Goal: Task Accomplishment & Management: Complete application form

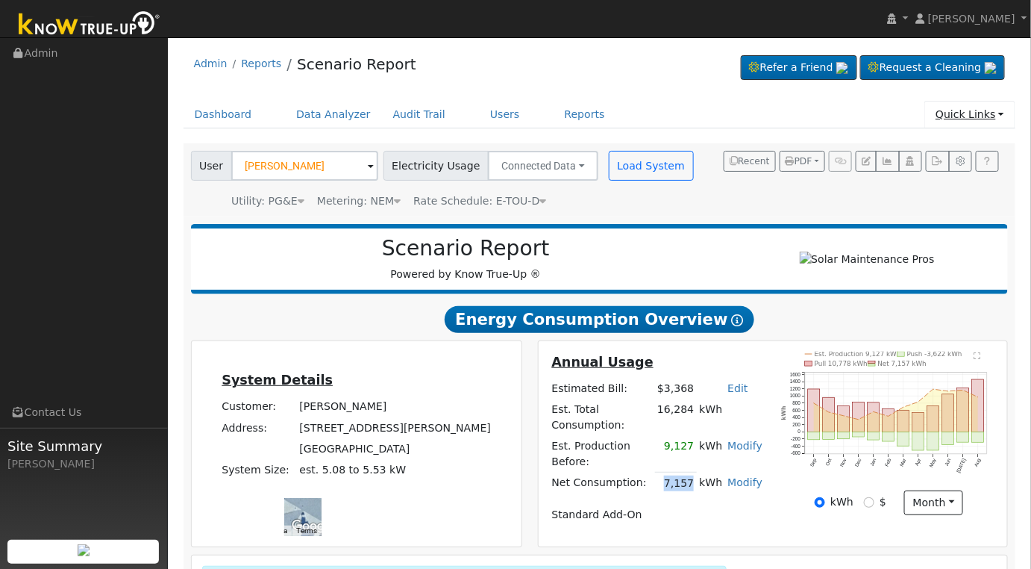
click at [989, 117] on link "Quick Links" at bounding box center [970, 115] width 91 height 28
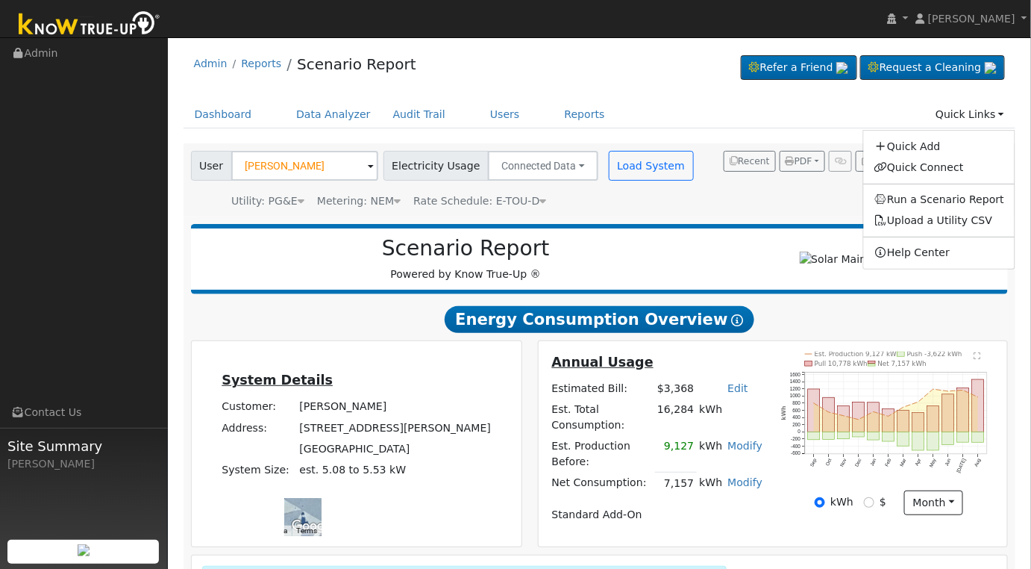
click at [776, 208] on div "User [PERSON_NAME] Account Default Account Default Account [STREET_ADDRESS][PER…" at bounding box center [600, 179] width 833 height 73
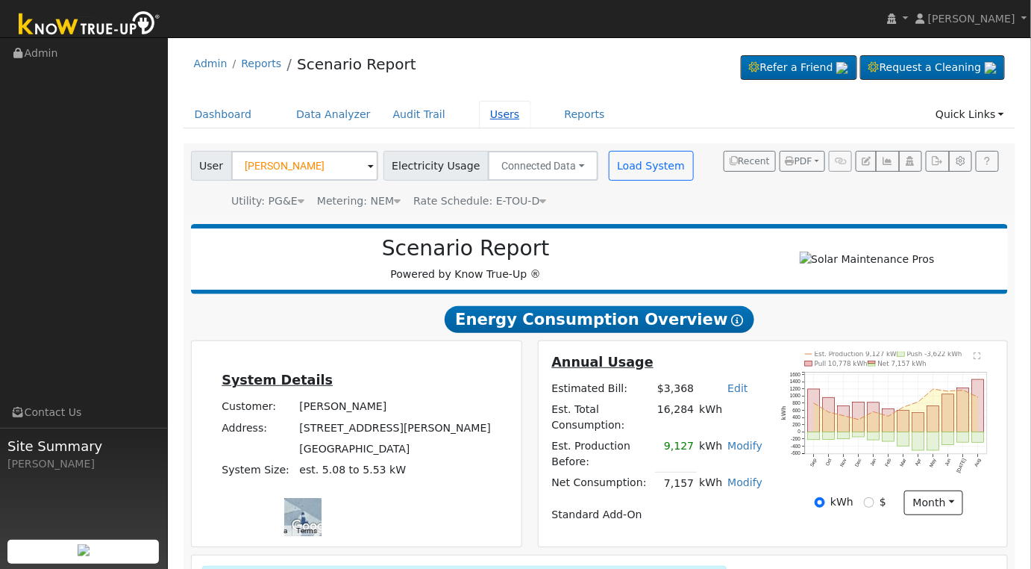
click at [486, 114] on link "Users" at bounding box center [505, 115] width 52 height 28
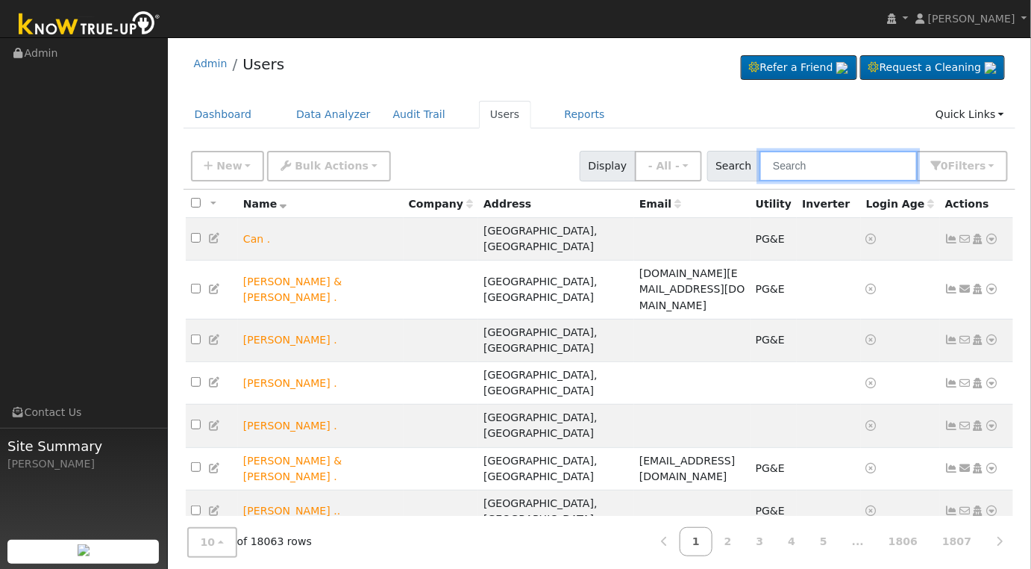
click at [822, 166] on input "text" at bounding box center [839, 166] width 158 height 31
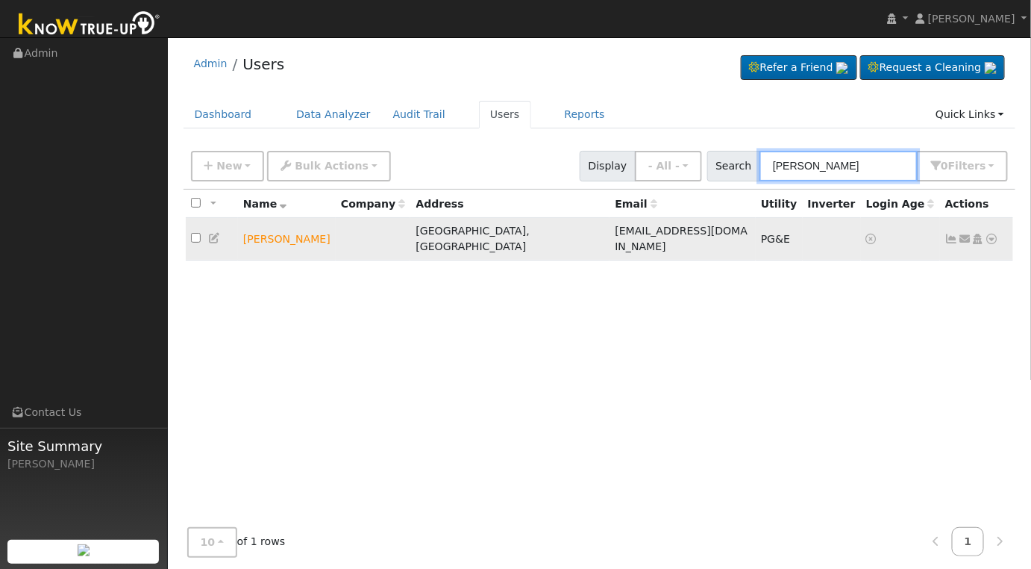
type input "dwayne smith"
click at [996, 234] on icon at bounding box center [992, 239] width 13 height 10
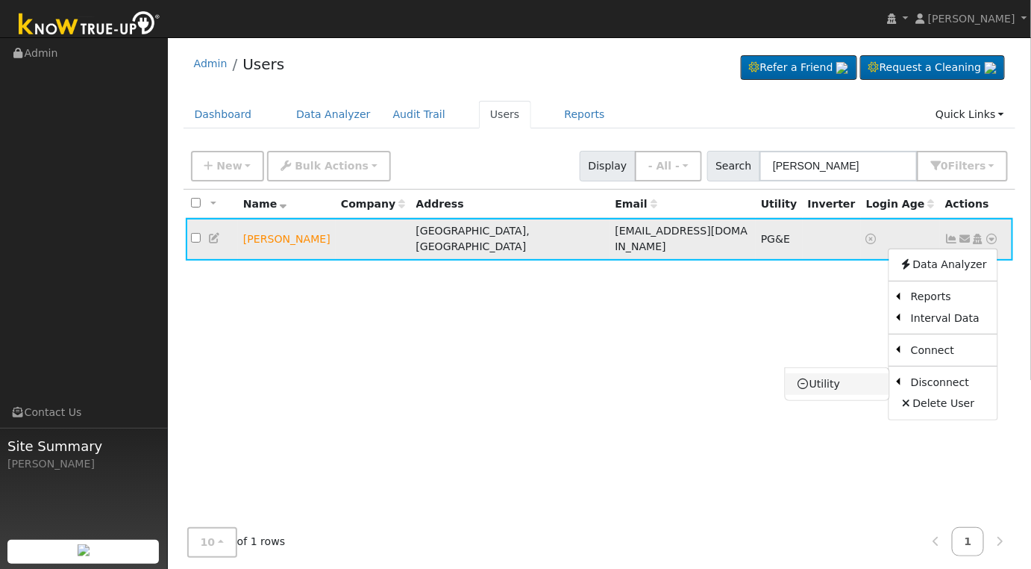
click at [861, 379] on link "Utility" at bounding box center [838, 383] width 104 height 21
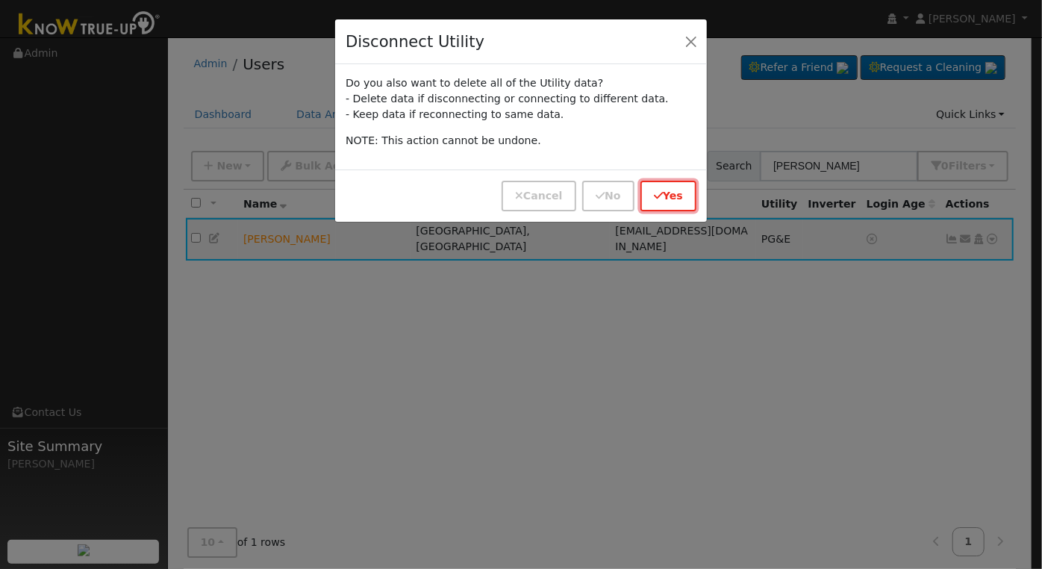
click at [664, 188] on button "Yes" at bounding box center [668, 196] width 56 height 31
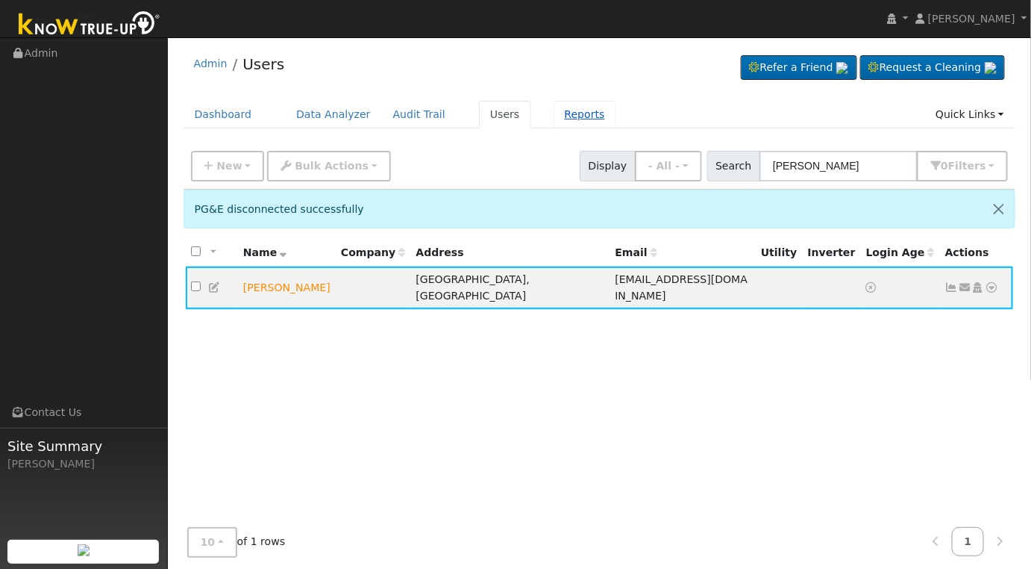
click at [554, 114] on link "Reports" at bounding box center [585, 115] width 63 height 28
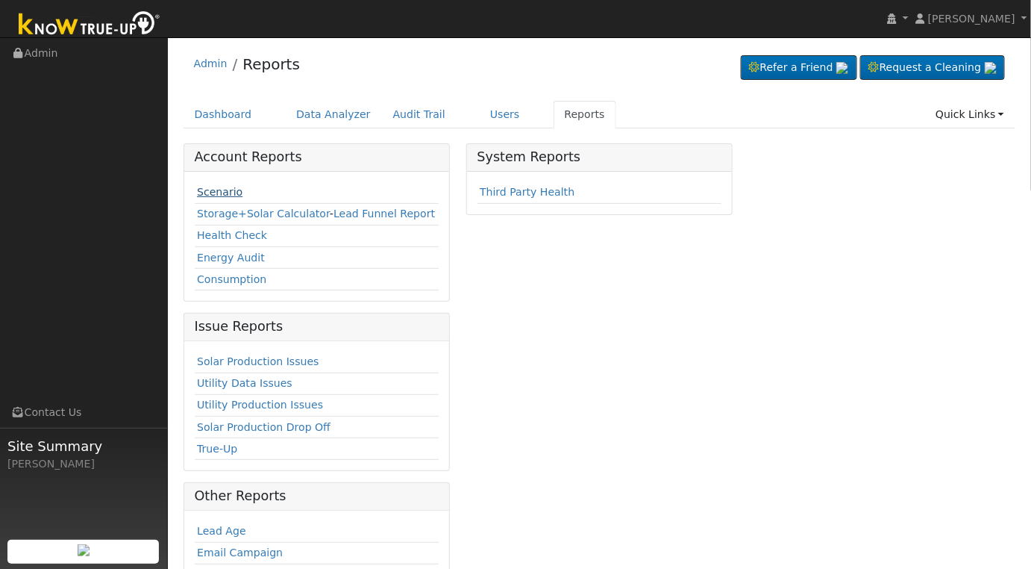
click at [216, 192] on link "Scenario" at bounding box center [220, 192] width 46 height 12
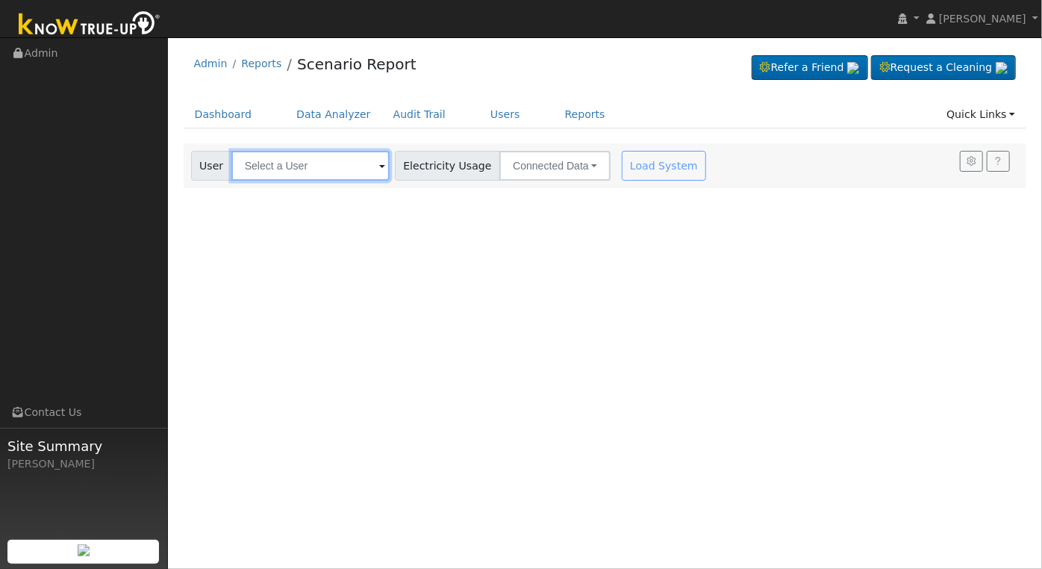
click at [338, 160] on input "text" at bounding box center [310, 166] width 158 height 30
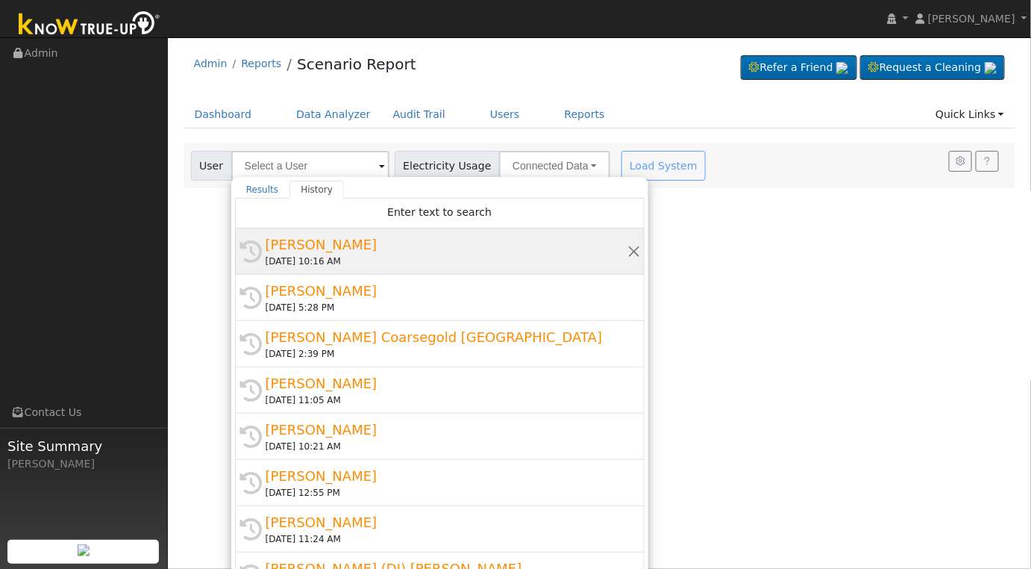
click at [362, 231] on div "History Dwayne Smith 09/17/2025 10:16 AM" at bounding box center [440, 251] width 410 height 46
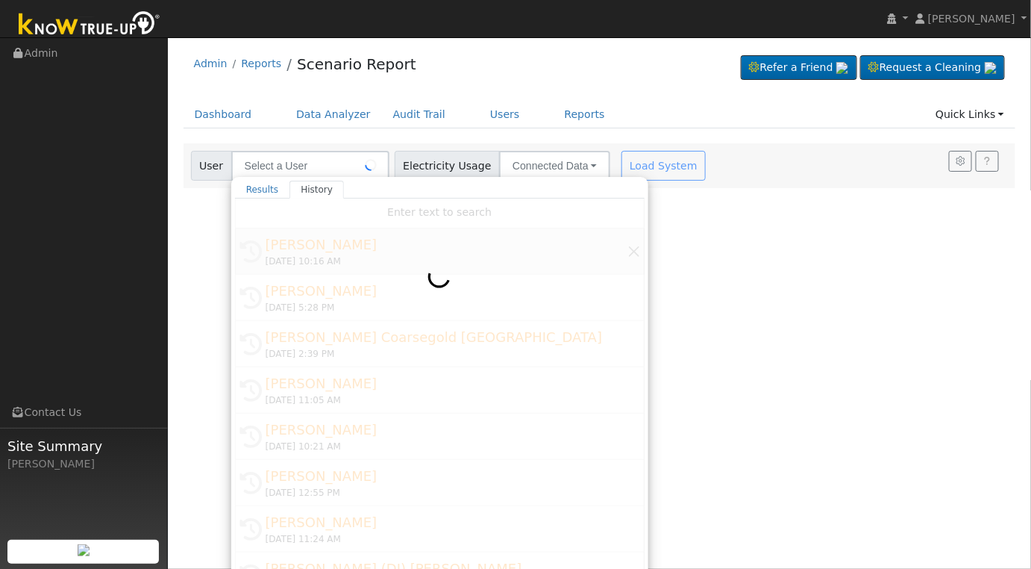
type input "[PERSON_NAME]"
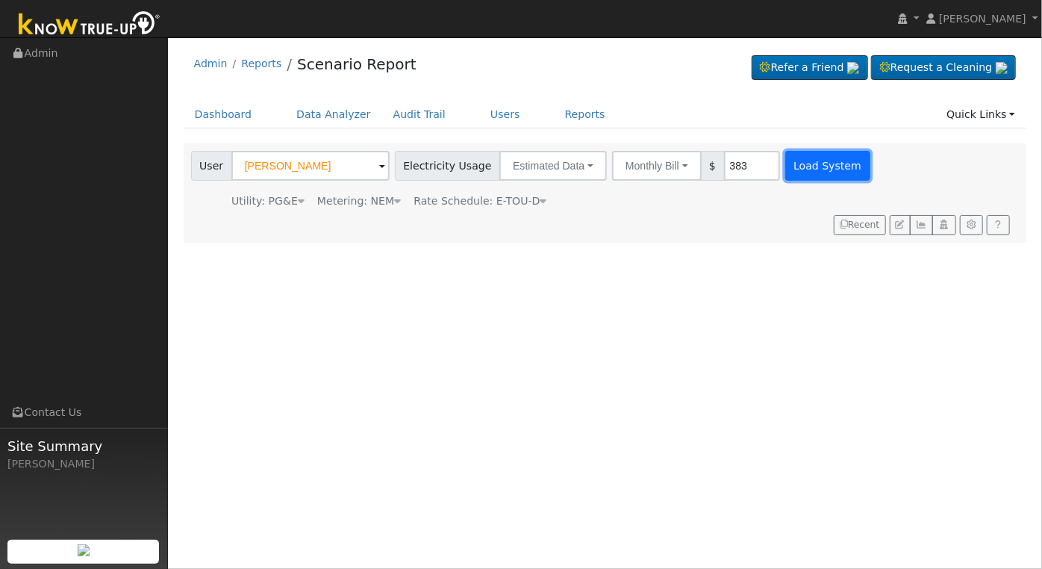
click at [812, 160] on button "Load System" at bounding box center [827, 166] width 85 height 30
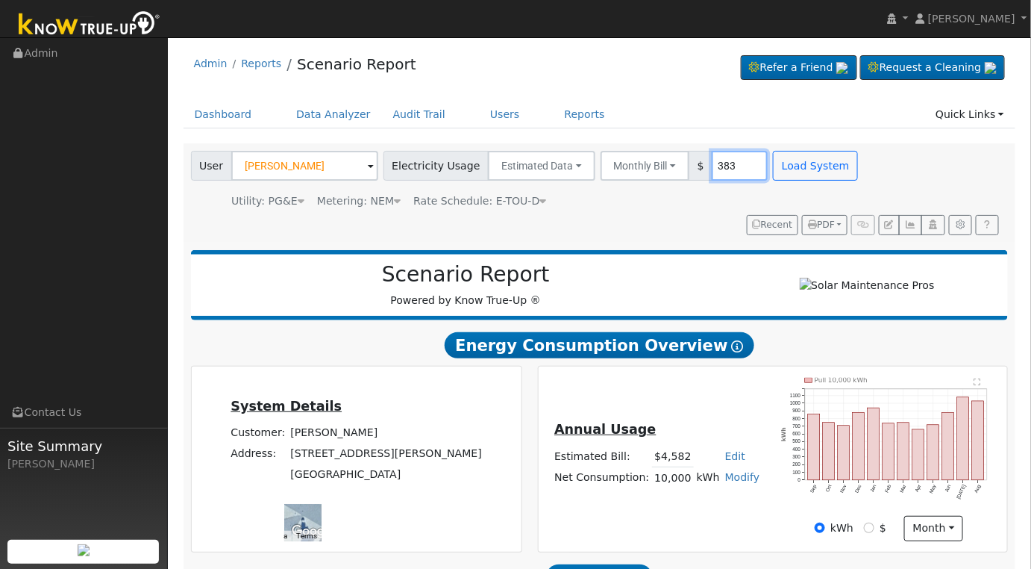
click at [719, 166] on input "383" at bounding box center [740, 166] width 56 height 30
click at [801, 158] on button "Load System" at bounding box center [815, 166] width 85 height 30
click at [716, 169] on input "500" at bounding box center [740, 166] width 56 height 30
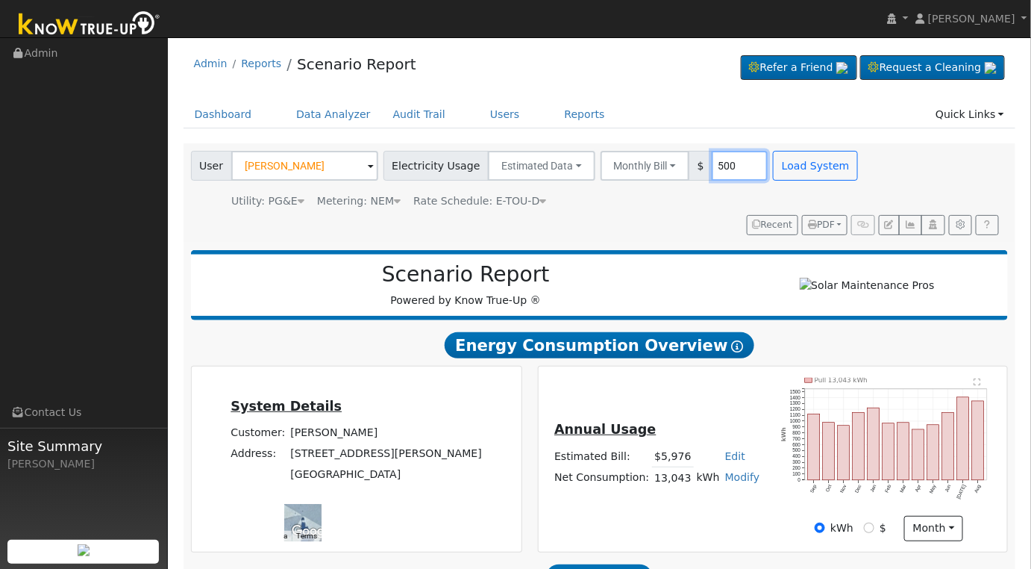
click at [716, 169] on input "500" at bounding box center [740, 166] width 56 height 30
click at [773, 163] on button "Load System" at bounding box center [815, 166] width 85 height 30
click at [715, 164] on input "600" at bounding box center [740, 166] width 56 height 30
click at [773, 163] on button "Load System" at bounding box center [815, 166] width 85 height 30
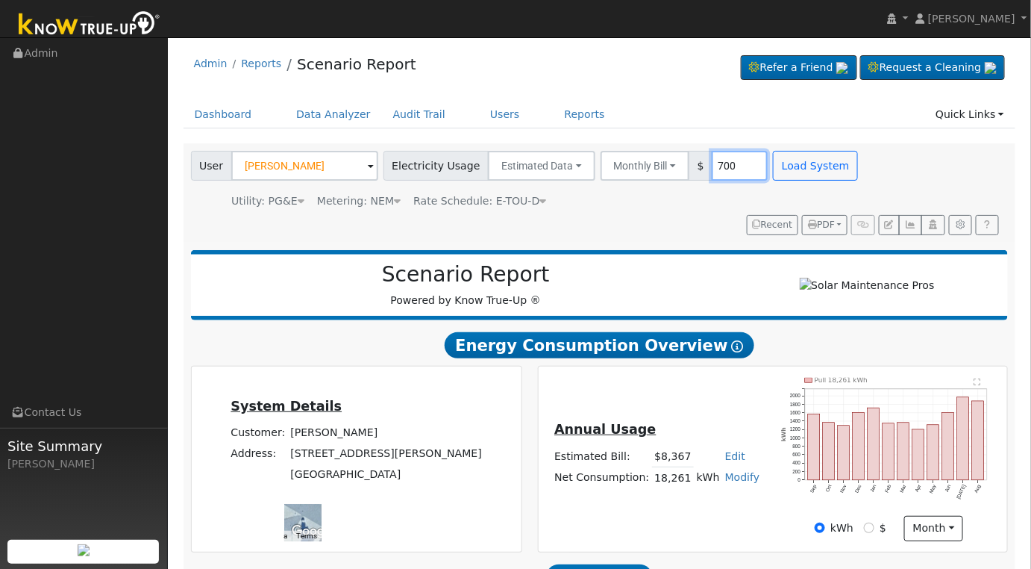
click at [724, 172] on input "700" at bounding box center [740, 166] width 56 height 30
type input "650"
click at [773, 162] on button "Load System" at bounding box center [815, 166] width 85 height 30
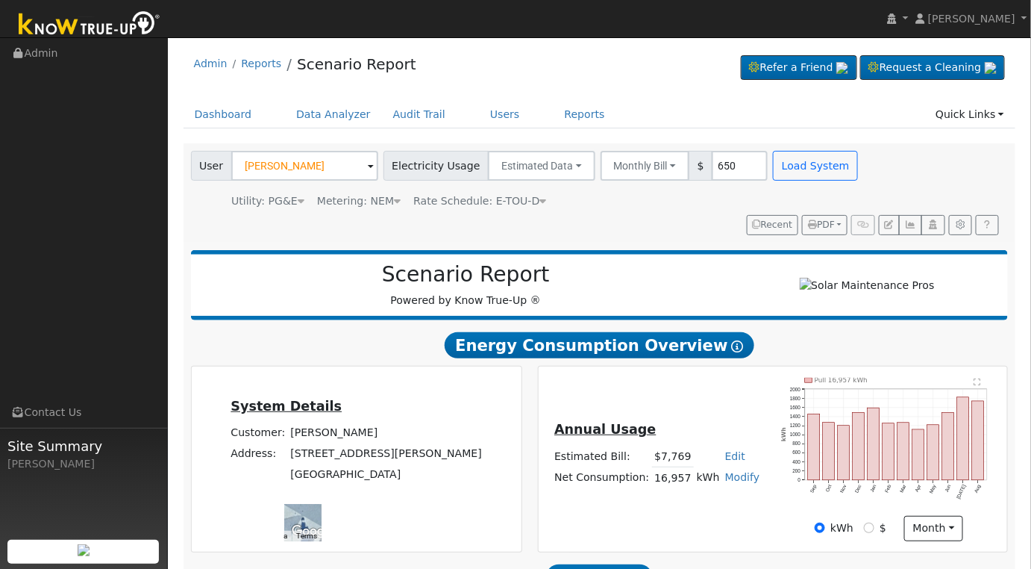
scroll to position [240, 0]
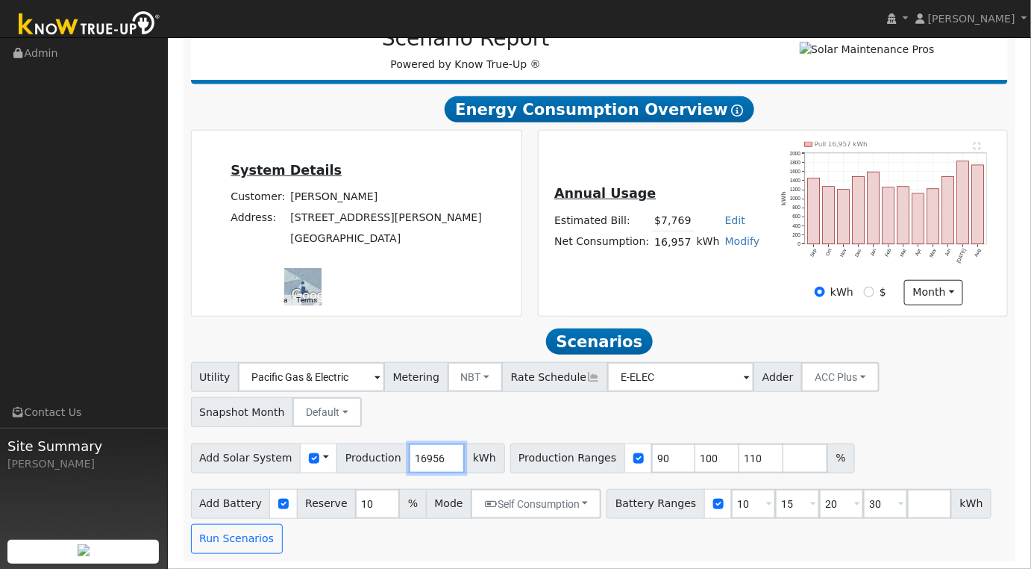
click at [430, 461] on input "16956" at bounding box center [437, 458] width 56 height 30
click at [430, 461] on input "16955" at bounding box center [437, 458] width 56 height 30
click at [430, 461] on input "16954" at bounding box center [437, 458] width 56 height 30
click at [417, 457] on input "16954" at bounding box center [437, 458] width 56 height 30
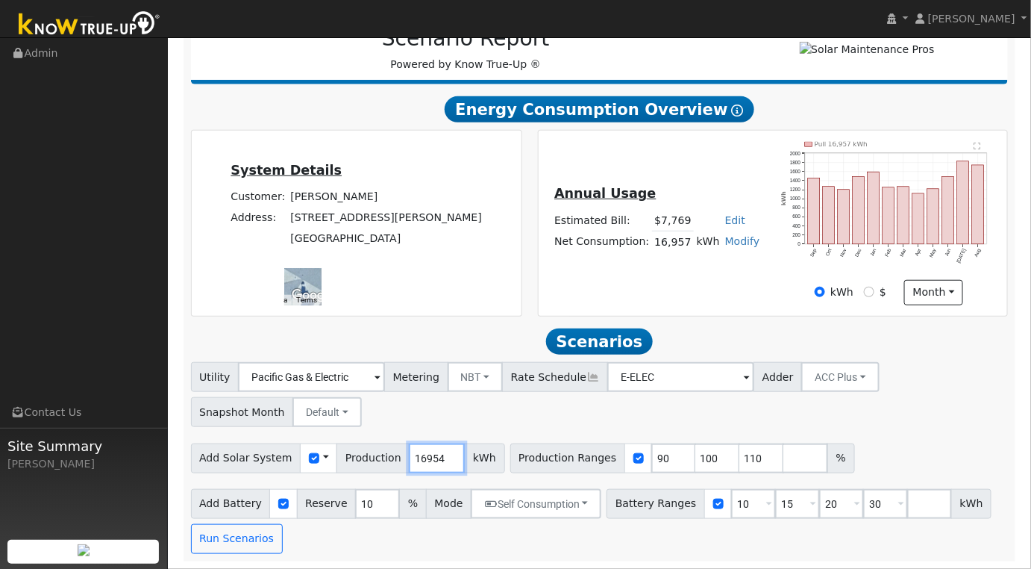
click at [417, 457] on input "16954" at bounding box center [437, 458] width 56 height 30
type input "19499"
click at [651, 457] on input "90" at bounding box center [673, 458] width 45 height 30
type input "100"
type input "110"
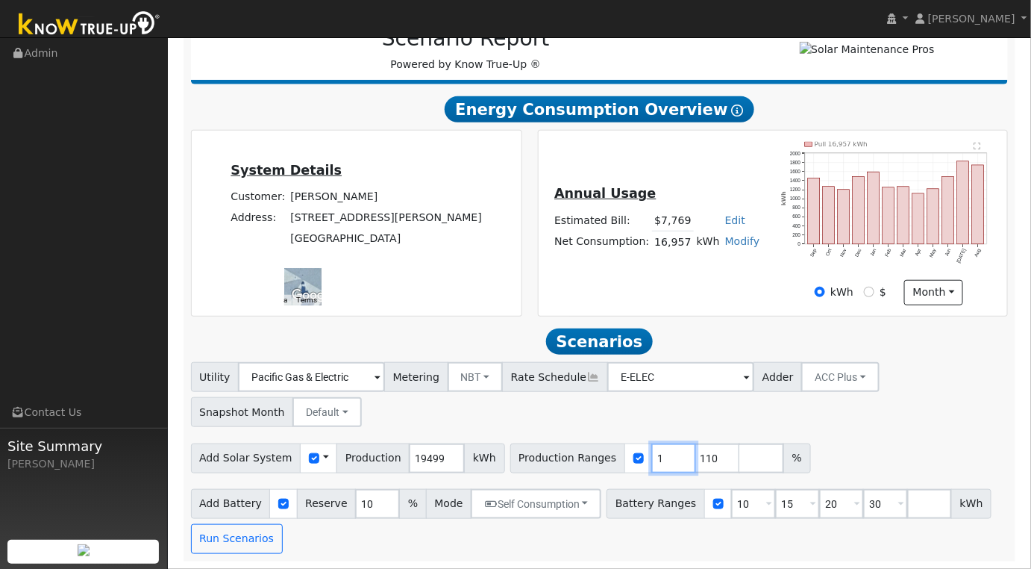
type input "110"
type input "100"
click at [731, 504] on input "10" at bounding box center [753, 504] width 45 height 30
type input "15"
type input "20"
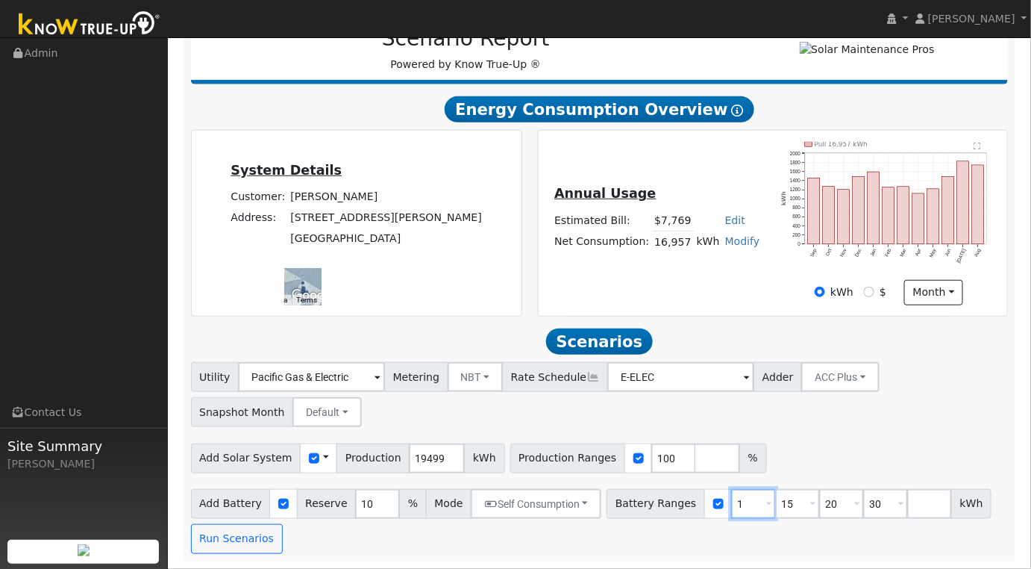
type input "30"
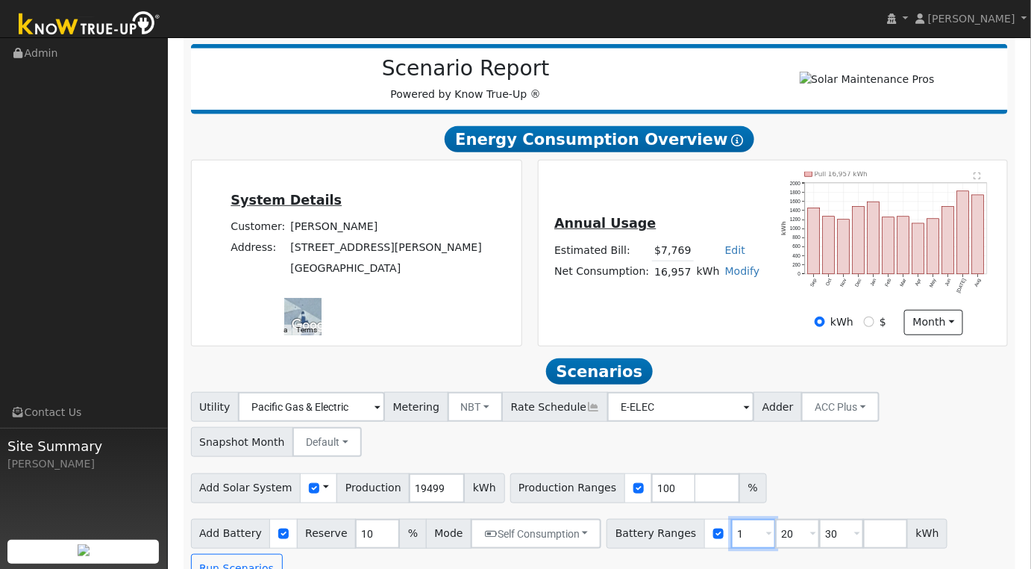
type input "20"
type input "30"
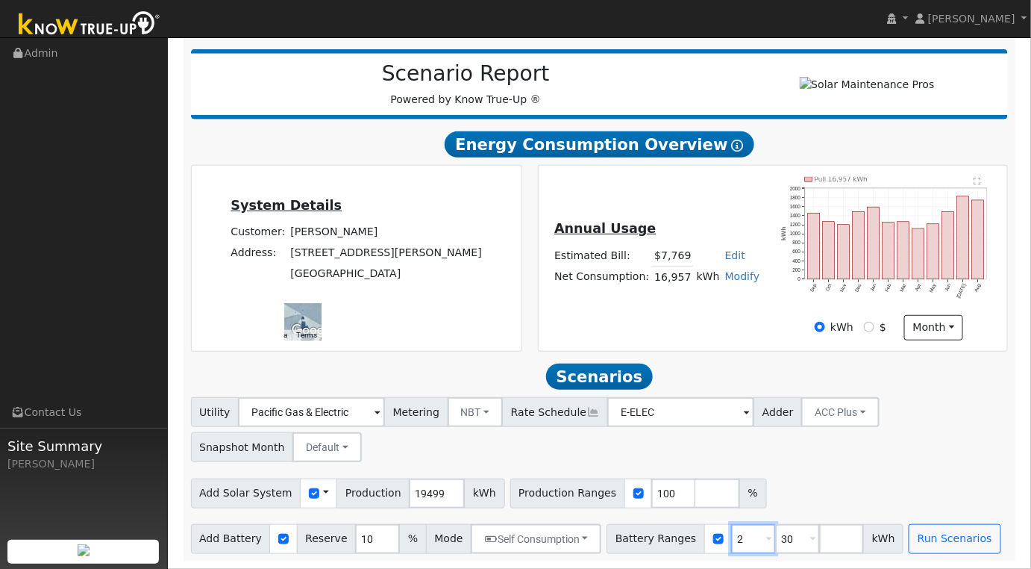
type input "30"
type input "3"
type input "20"
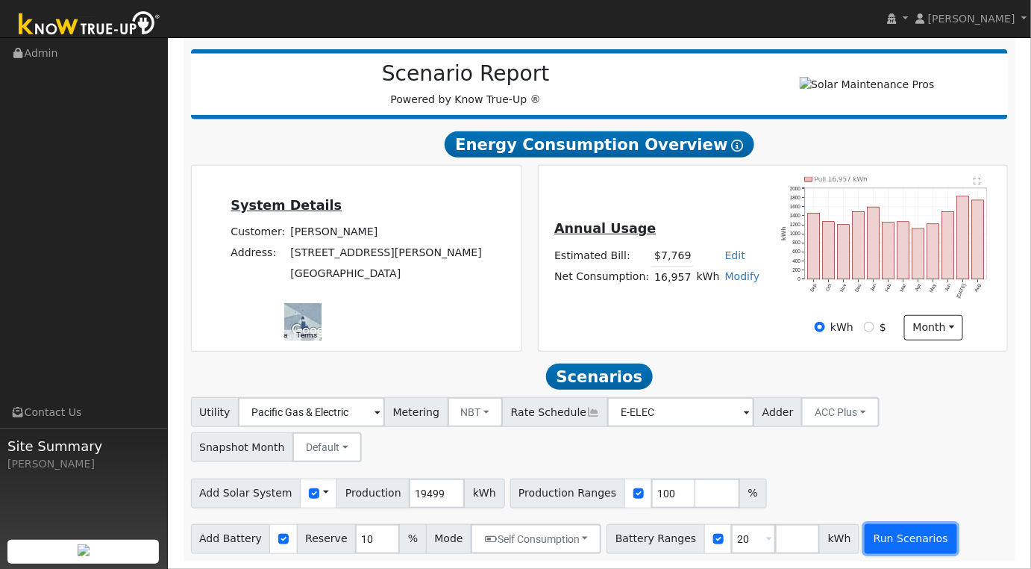
click at [876, 530] on button "Run Scenarios" at bounding box center [911, 539] width 92 height 30
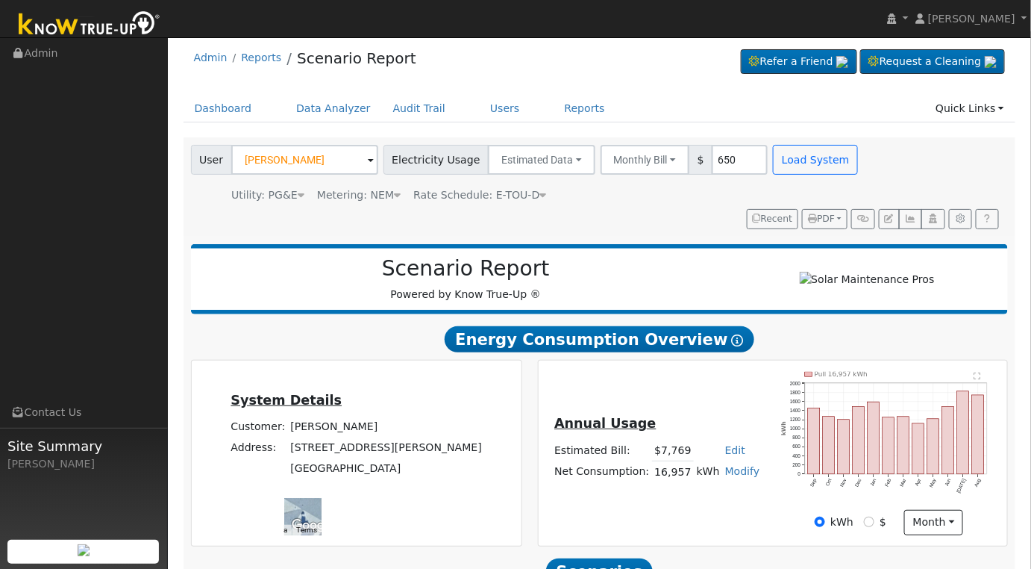
scroll to position [0, 0]
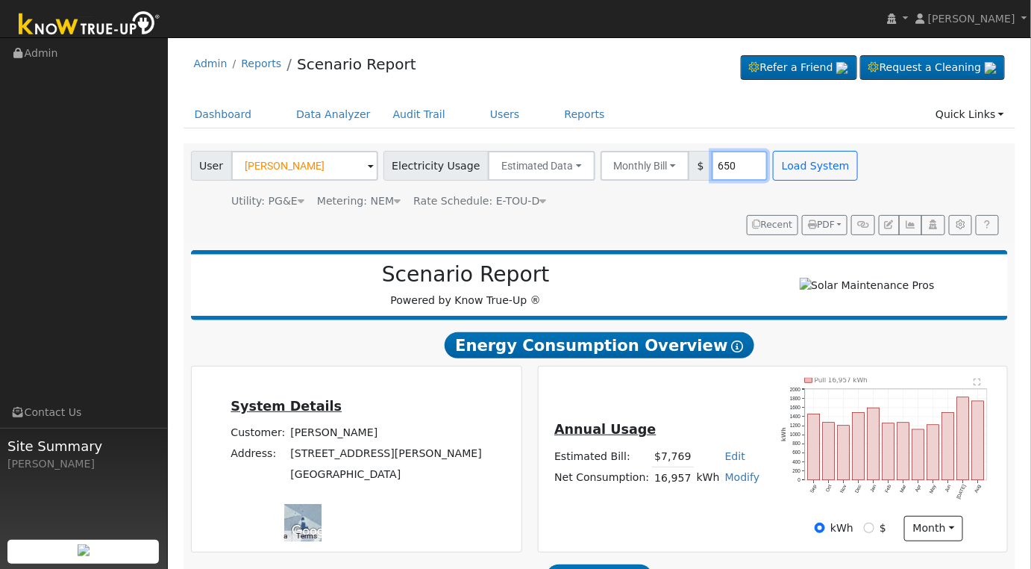
click at [714, 166] on input "650" at bounding box center [740, 166] width 56 height 30
type input "500"
click at [788, 169] on button "Load System" at bounding box center [815, 166] width 85 height 30
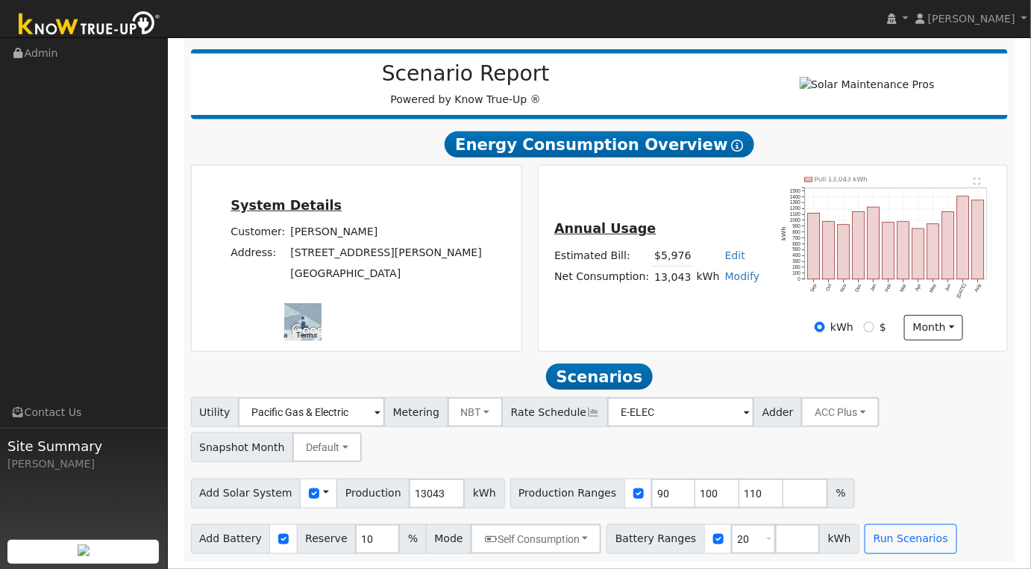
scroll to position [206, 0]
click at [415, 495] on input "13043" at bounding box center [437, 493] width 56 height 30
type input "19499"
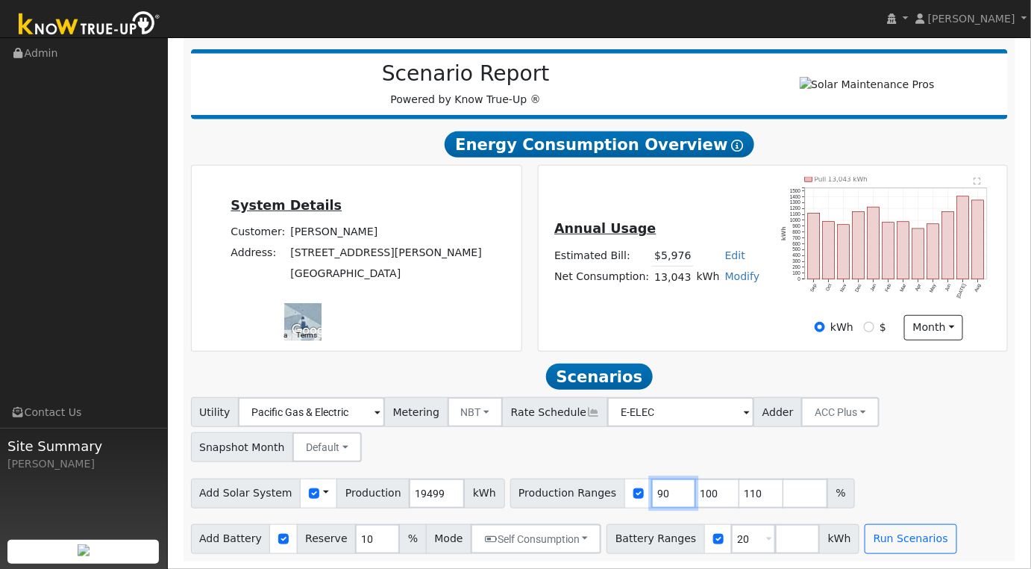
click at [651, 490] on input "90" at bounding box center [673, 493] width 45 height 30
type input "100"
type input "110"
type input "100"
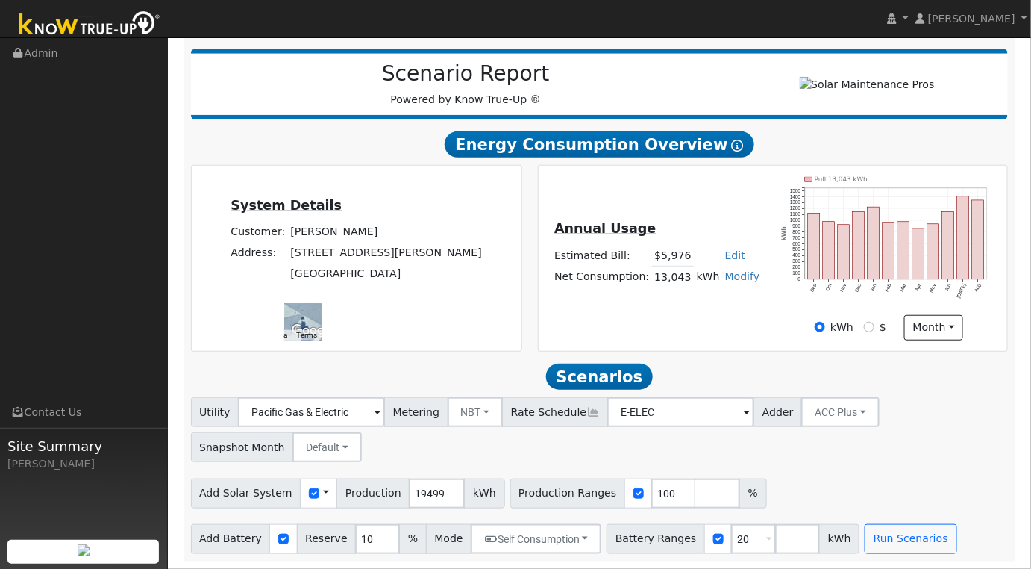
click at [745, 501] on div "Add Solar System Use CSV Data Production 19499 kWh Production Ranges 100 %" at bounding box center [599, 490] width 823 height 35
click at [875, 534] on button "Run Scenarios" at bounding box center [911, 539] width 92 height 30
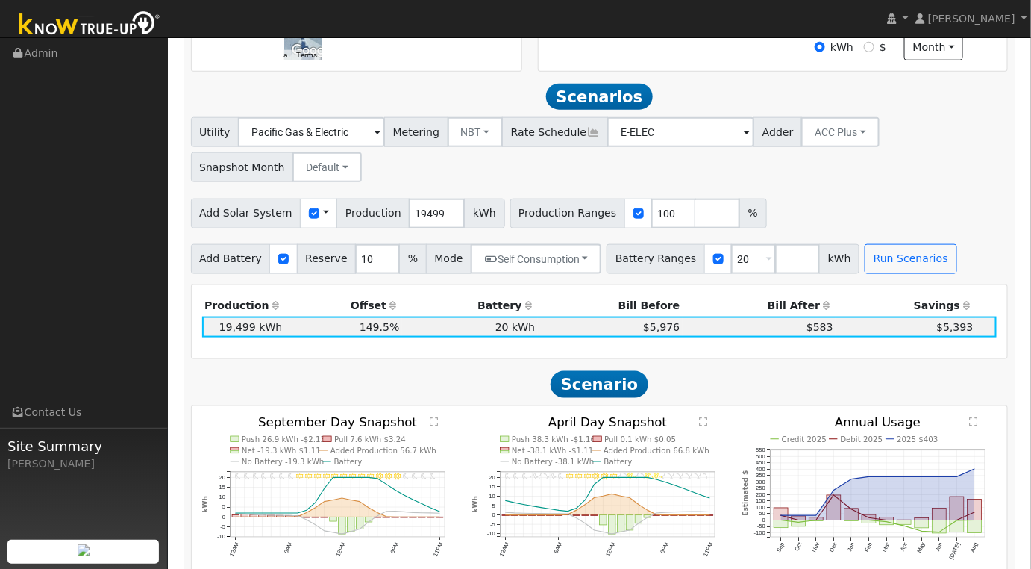
scroll to position [0, 0]
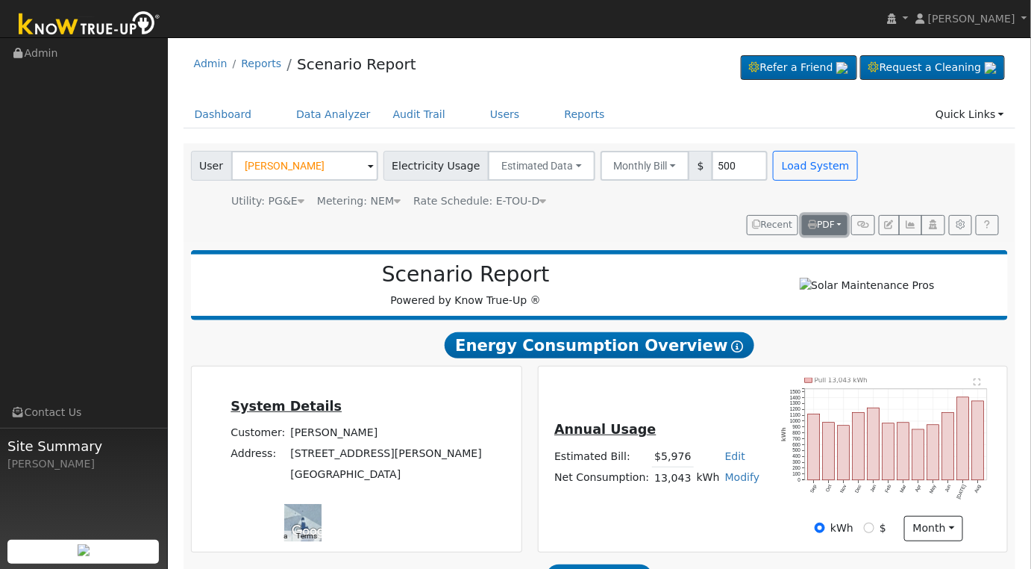
click at [837, 223] on button "PDF" at bounding box center [825, 225] width 46 height 21
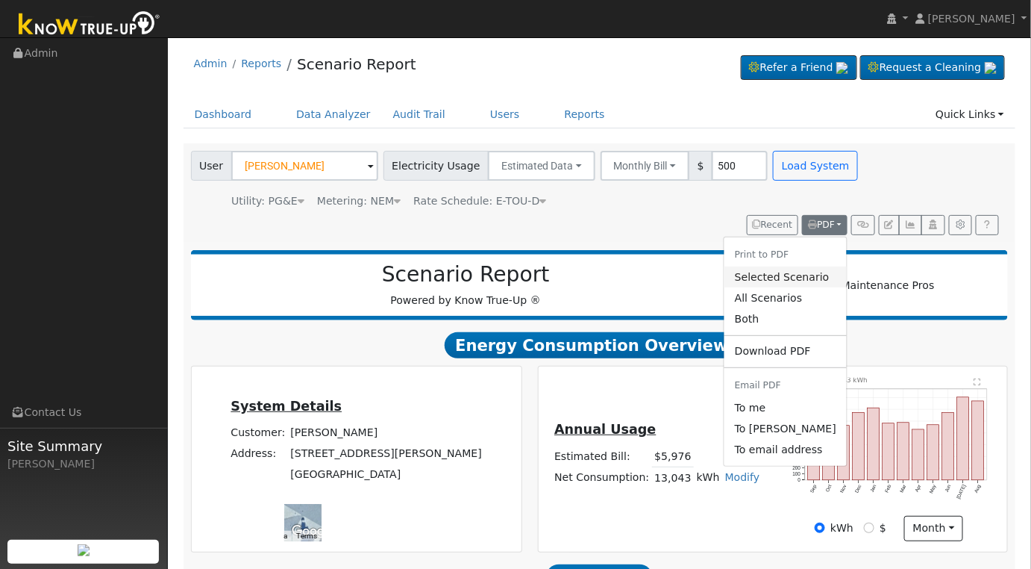
click at [811, 270] on link "Selected Scenario" at bounding box center [786, 276] width 122 height 21
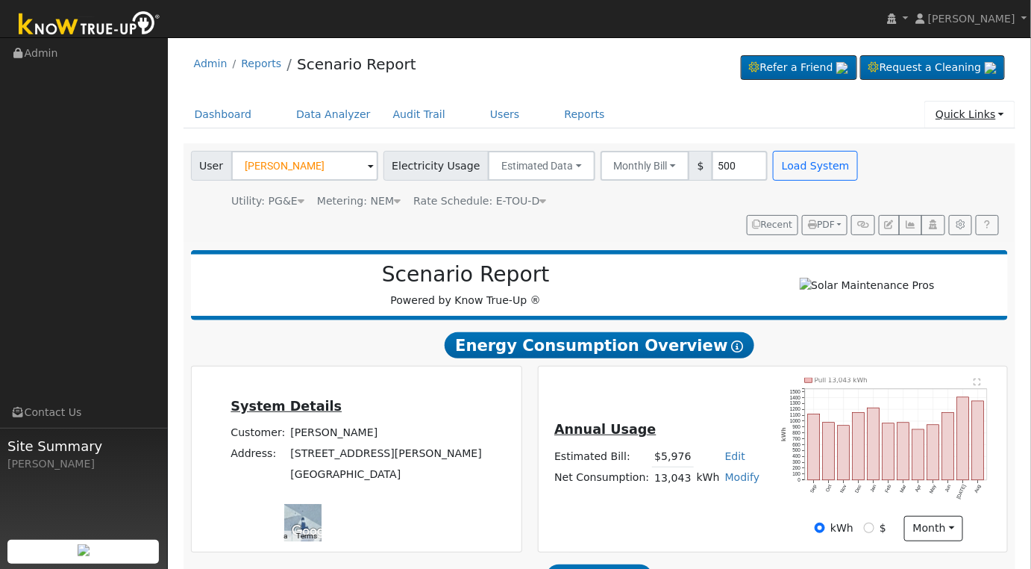
click at [998, 112] on link "Quick Links" at bounding box center [970, 115] width 91 height 28
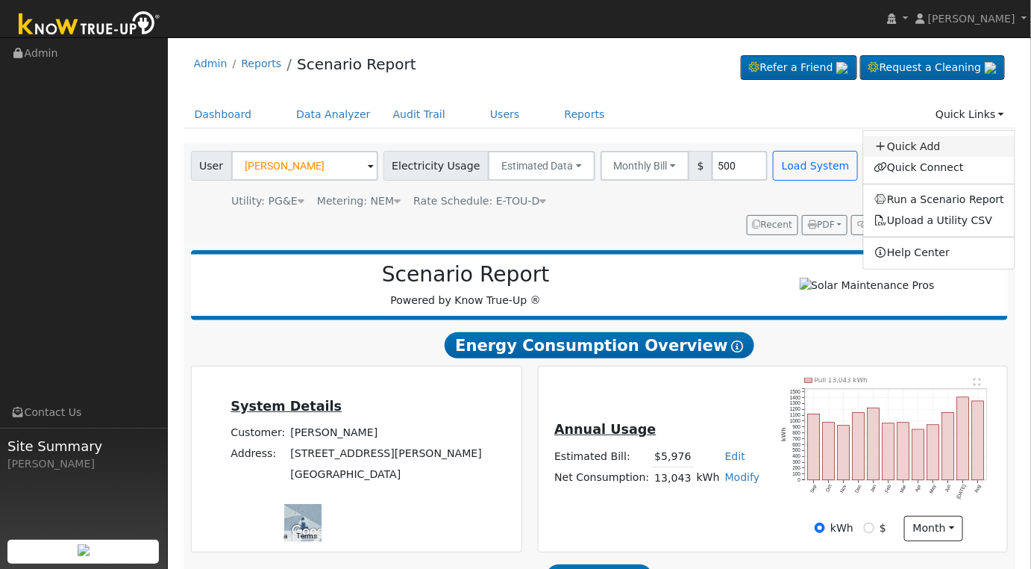
click at [942, 143] on link "Quick Add" at bounding box center [939, 146] width 151 height 21
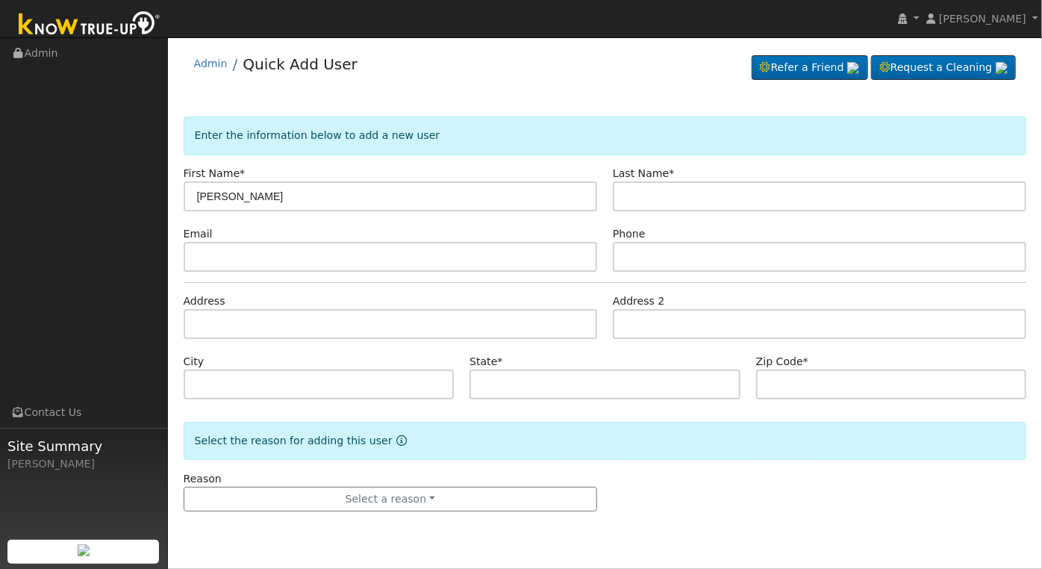
type input "Deloris"
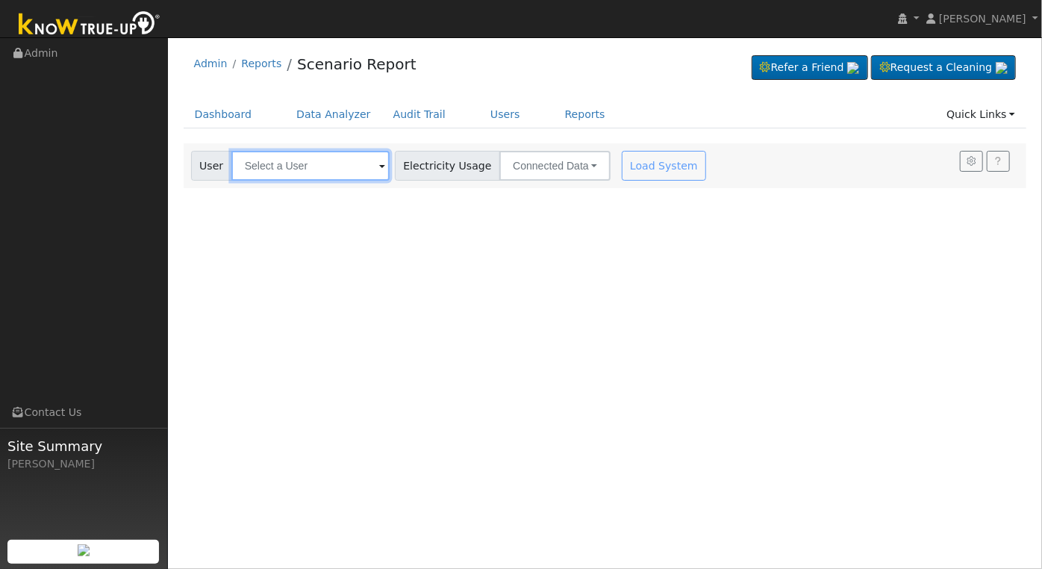
click at [322, 170] on input "text" at bounding box center [310, 166] width 158 height 30
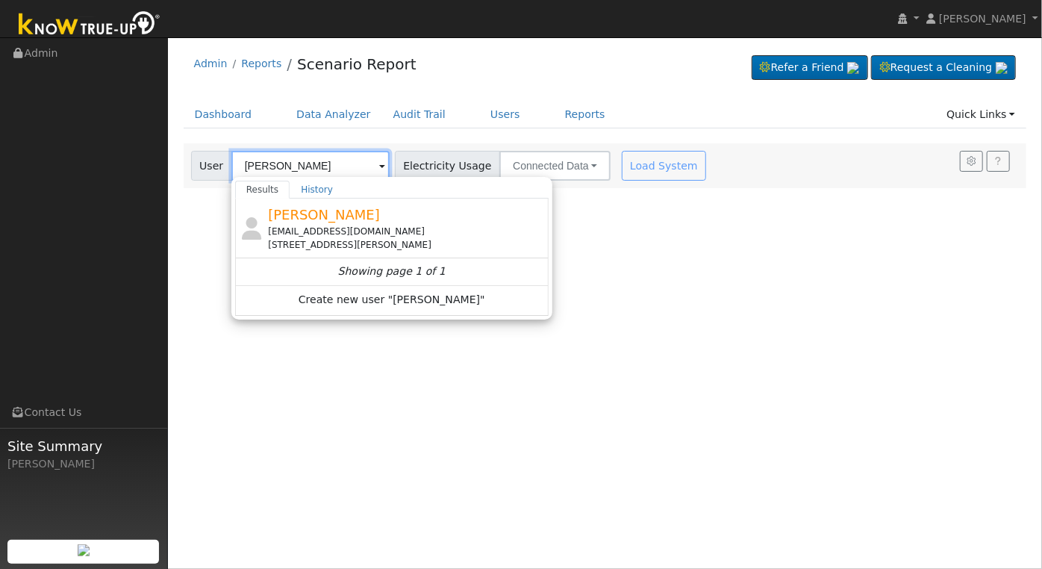
type input "dwayne smith"
click at [598, 241] on div "User Profile First name Last name Email Email Notifications No Emails No Emails…" at bounding box center [605, 302] width 874 height 531
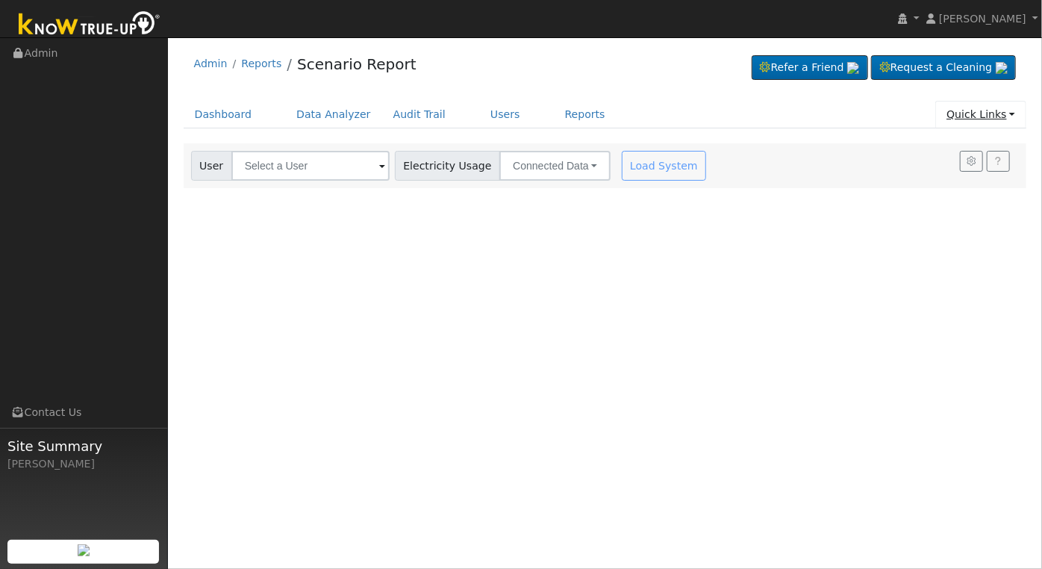
click at [993, 115] on link "Quick Links" at bounding box center [980, 115] width 91 height 28
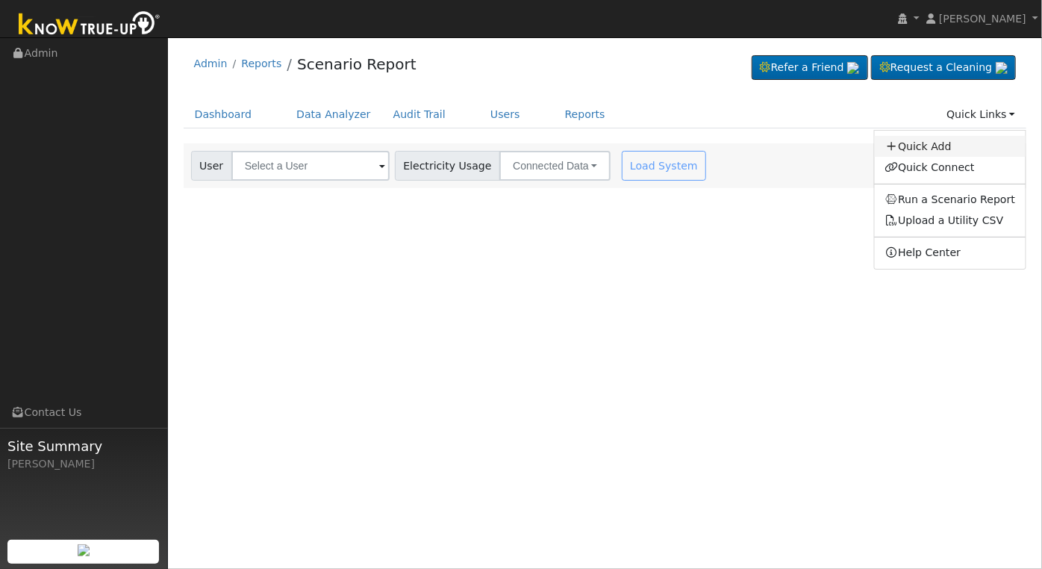
click at [952, 149] on link "Quick Add" at bounding box center [950, 146] width 151 height 21
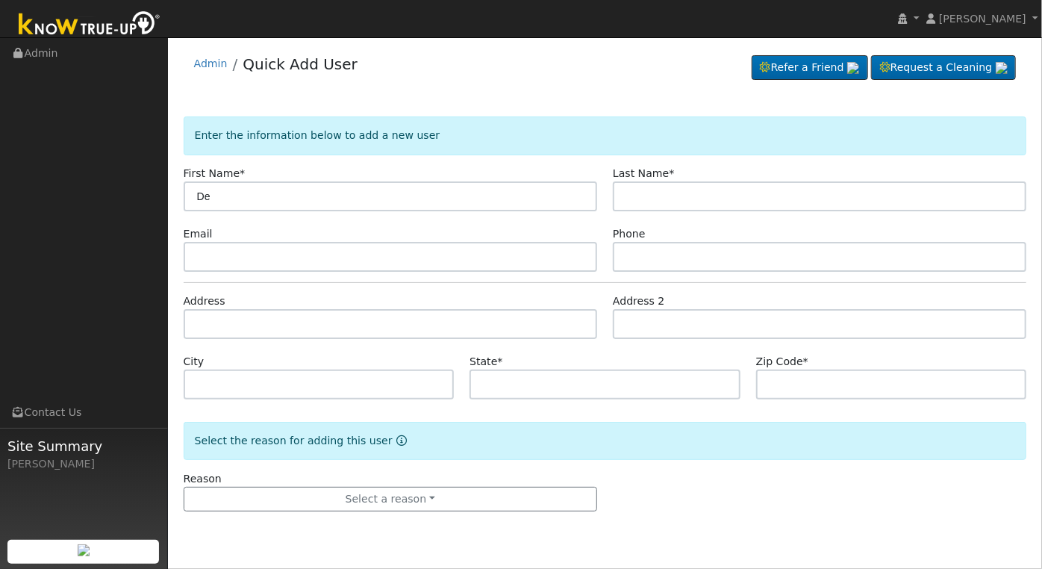
type input "D"
type input "[PERSON_NAME]"
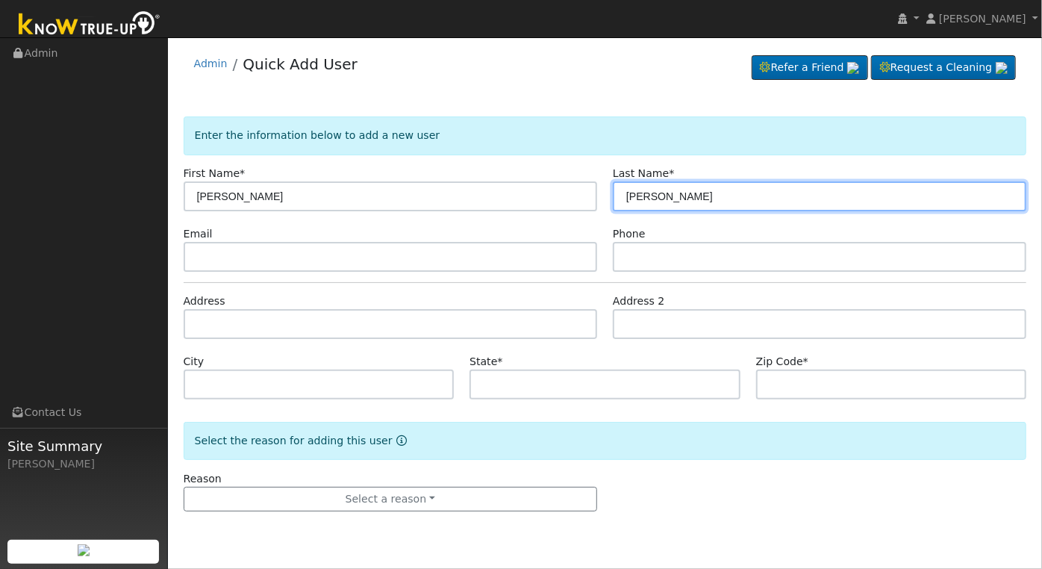
type input "[PERSON_NAME]"
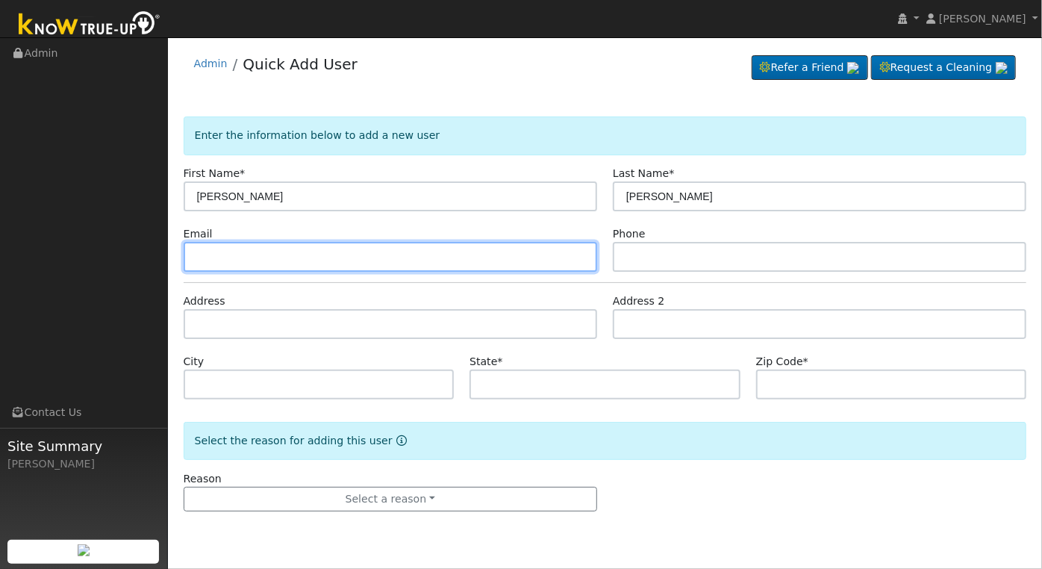
click at [308, 250] on input "text" at bounding box center [390, 257] width 413 height 30
paste input "[DOMAIN_NAME][EMAIL_ADDRESS][DOMAIN_NAME]"
type input "[DOMAIN_NAME][EMAIL_ADDRESS][DOMAIN_NAME]"
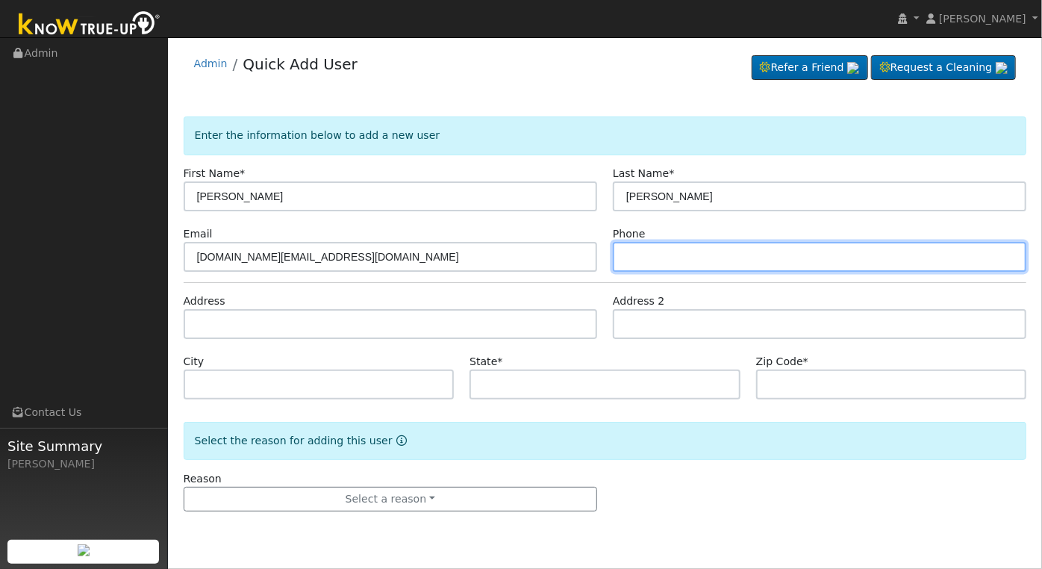
click at [702, 257] on input "text" at bounding box center [819, 257] width 413 height 30
type input "5"
type input "5592705280"
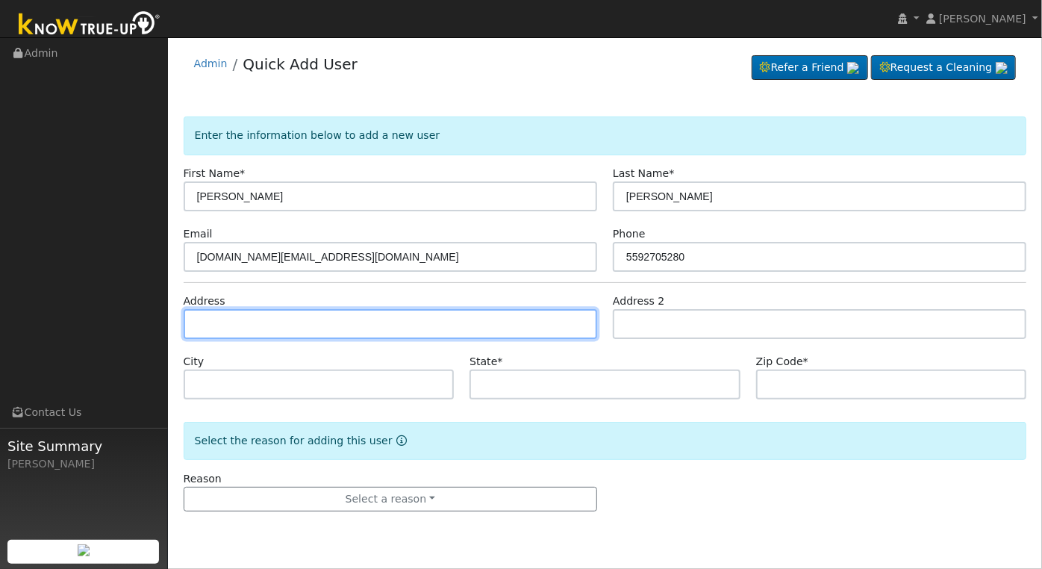
click at [401, 324] on input "text" at bounding box center [390, 324] width 413 height 30
paste input "[STREET_ADDRESS][PERSON_NAME]"
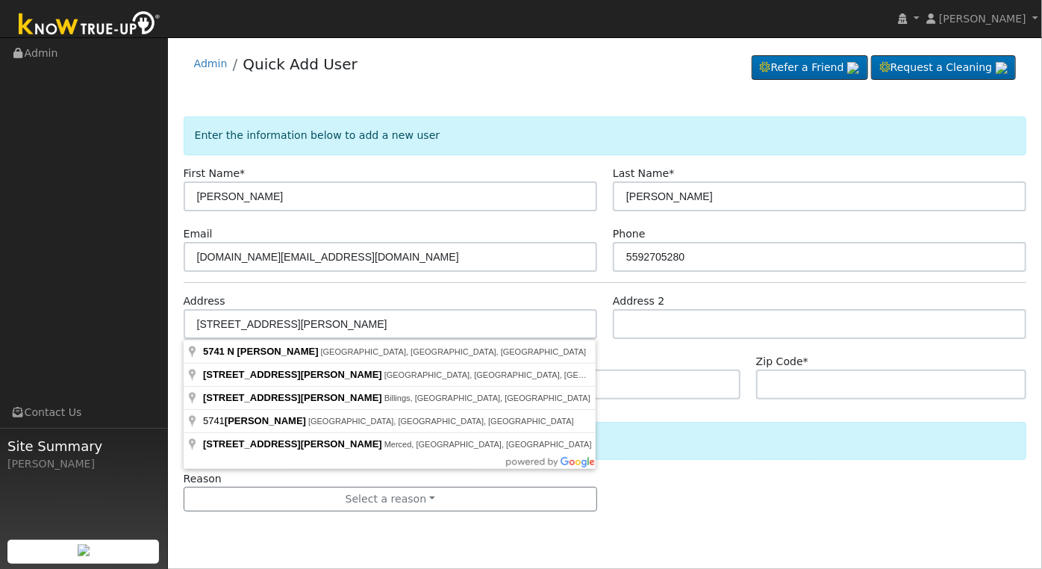
click at [631, 354] on div "State *" at bounding box center [605, 377] width 287 height 46
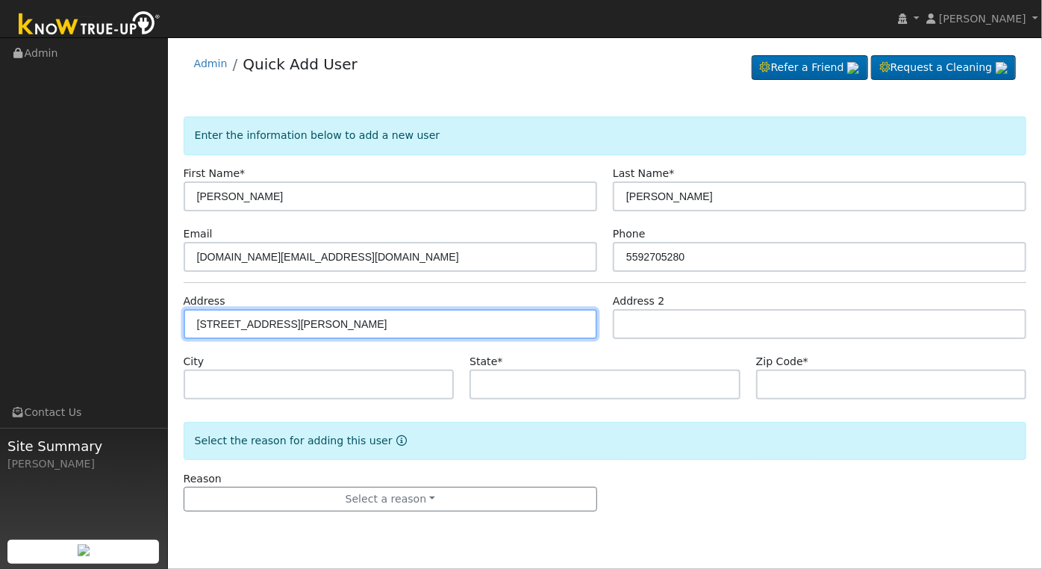
click at [387, 320] on input "[STREET_ADDRESS][PERSON_NAME]" at bounding box center [390, 324] width 413 height 30
type input "[STREET_ADDRESS][PERSON_NAME]"
type input "[GEOGRAPHIC_DATA]"
type input "CA"
type input "93722"
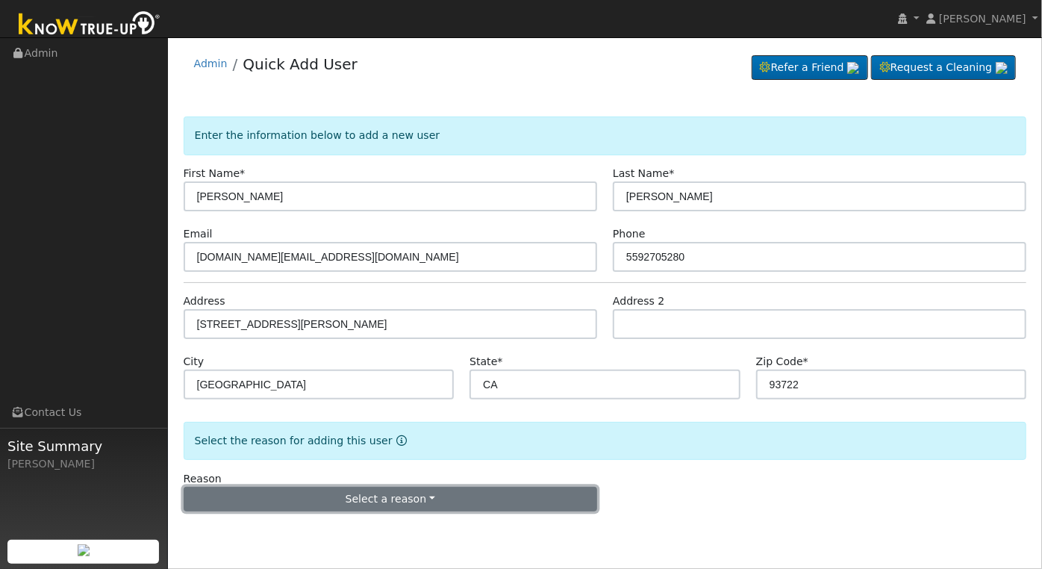
click at [440, 498] on button "Select a reason" at bounding box center [390, 499] width 413 height 25
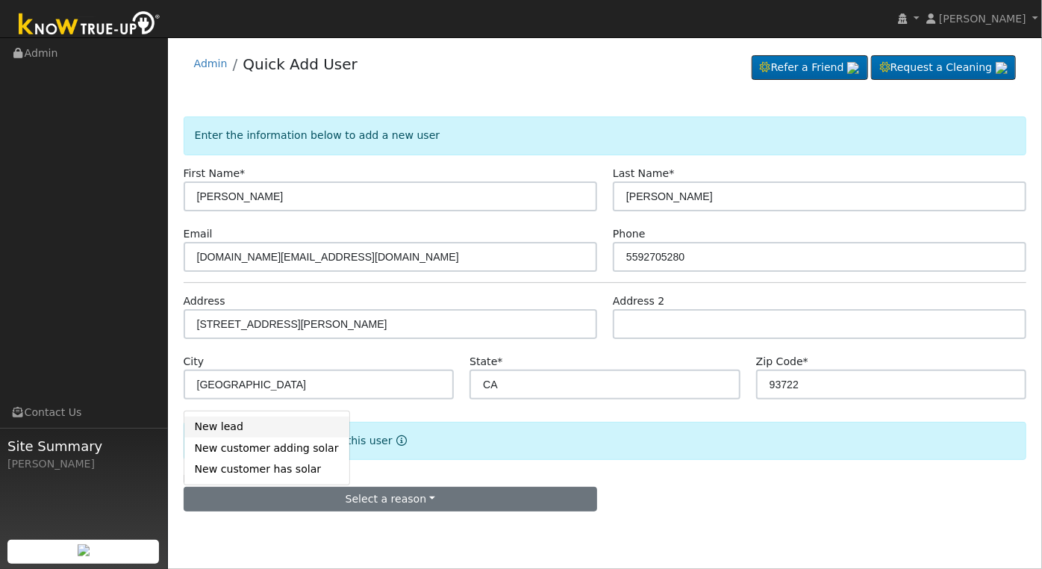
click at [270, 432] on link "New lead" at bounding box center [266, 426] width 165 height 21
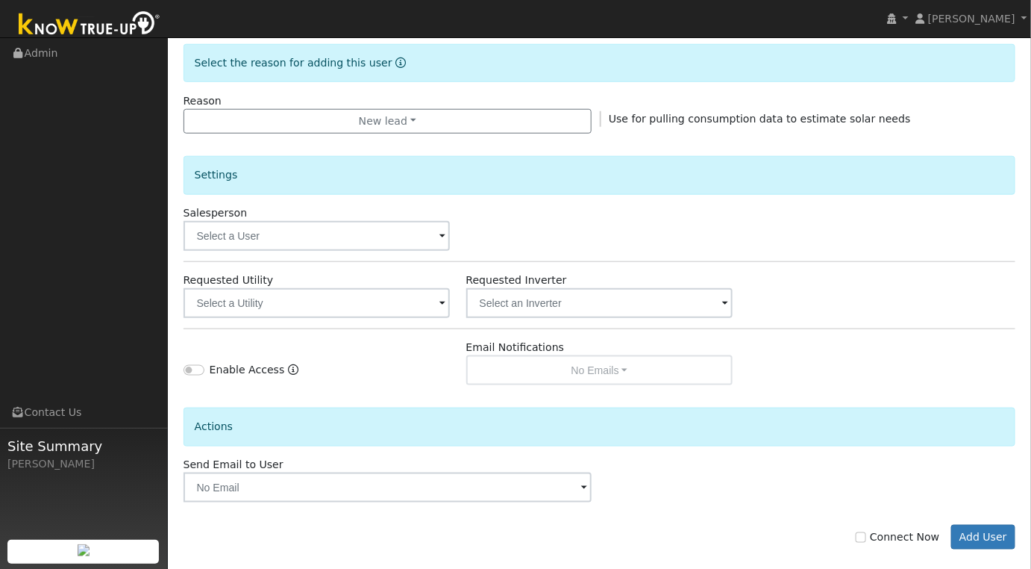
scroll to position [393, 0]
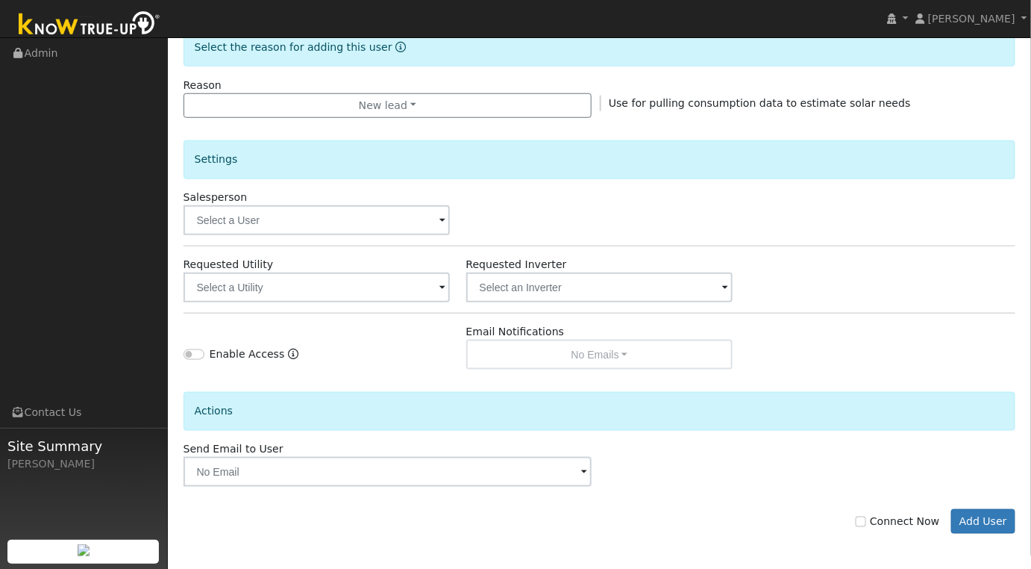
click at [440, 227] on span at bounding box center [443, 221] width 6 height 17
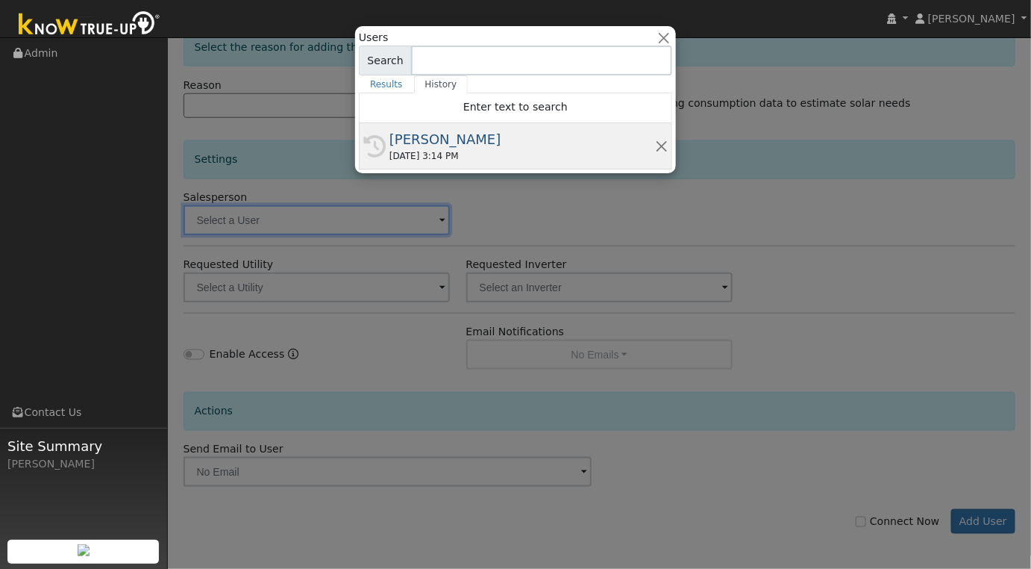
click at [467, 143] on div "[PERSON_NAME]" at bounding box center [523, 139] width 266 height 20
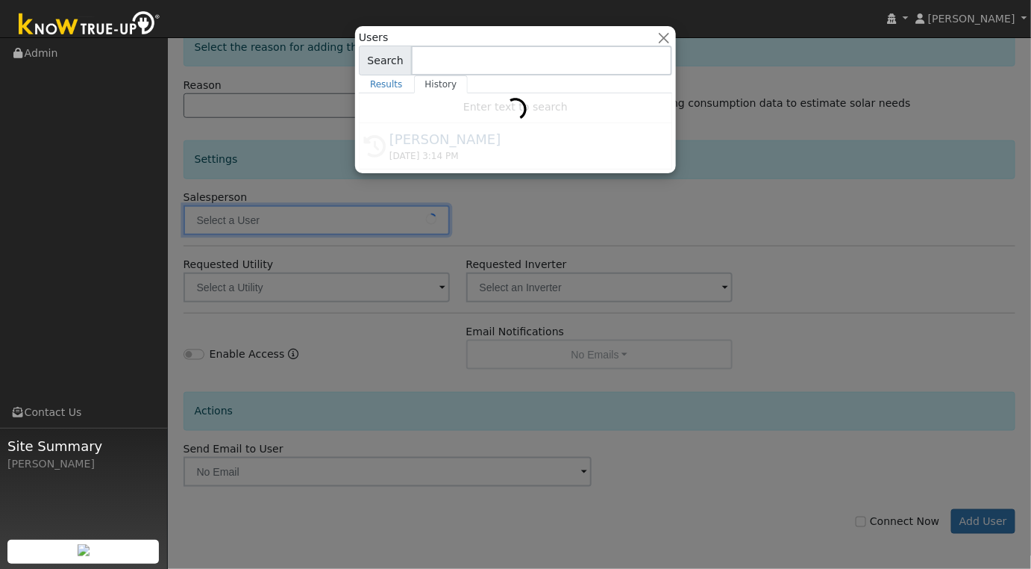
type input "[PERSON_NAME]"
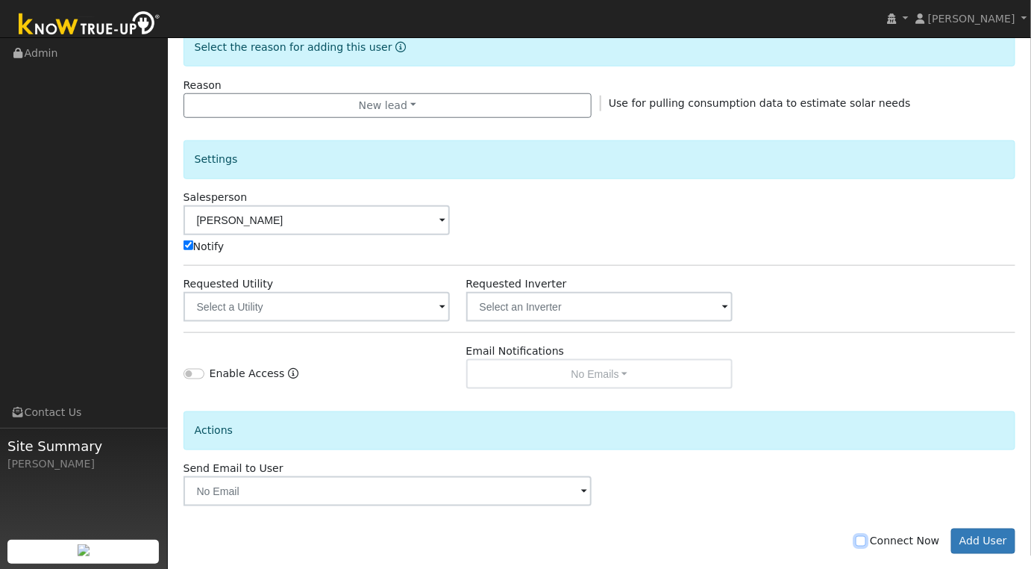
click at [866, 539] on input "Connect Now" at bounding box center [861, 541] width 10 height 10
checkbox input "true"
click at [997, 537] on button "Add User" at bounding box center [983, 540] width 65 height 25
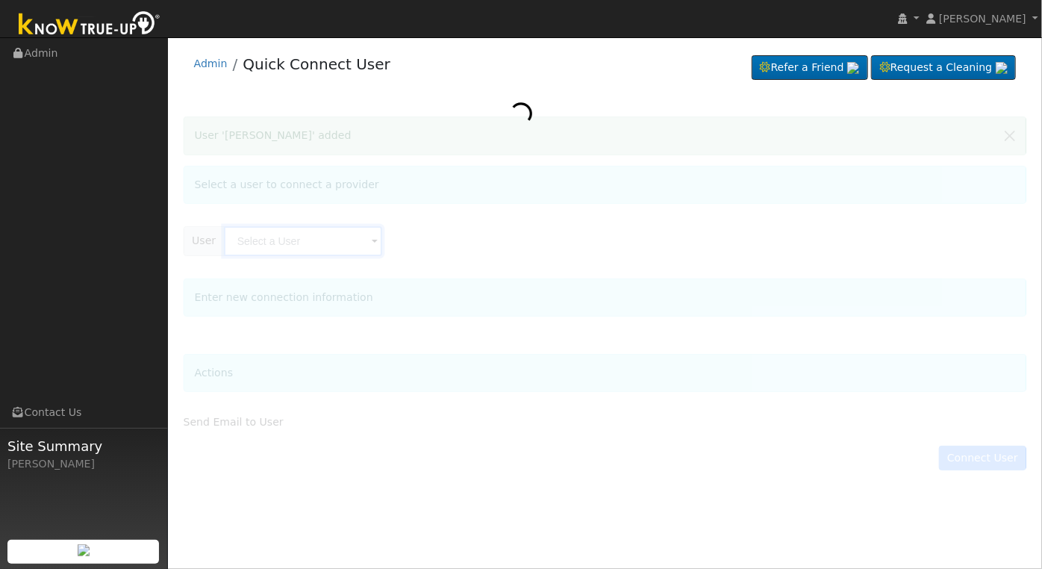
type input "[PERSON_NAME]"
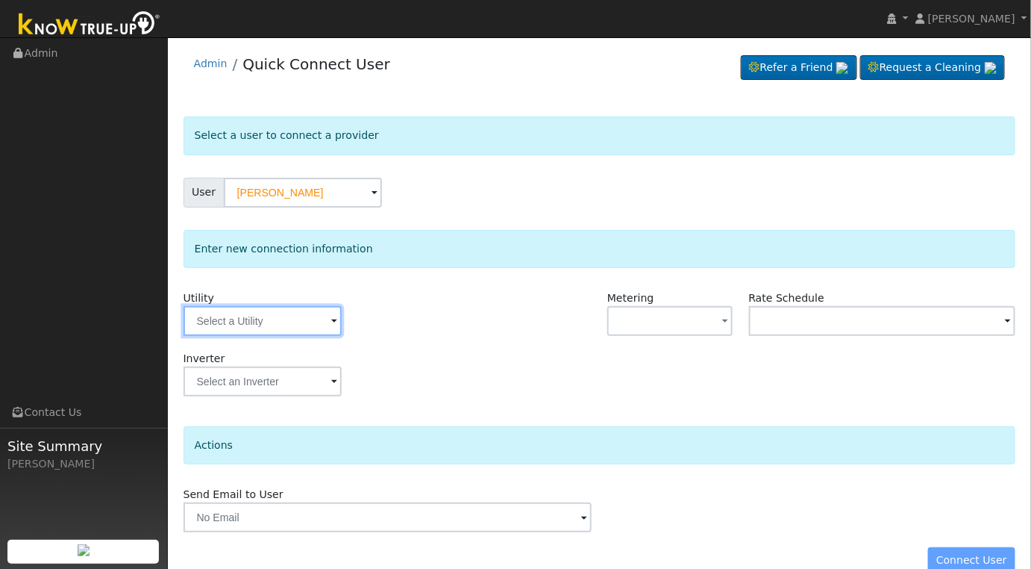
click at [337, 324] on input "text" at bounding box center [263, 321] width 158 height 30
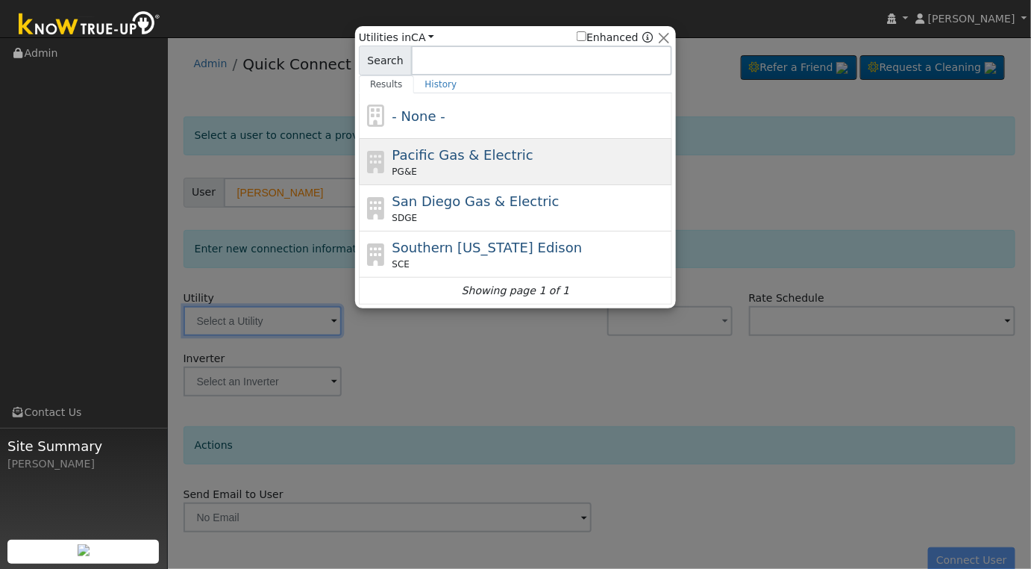
click at [474, 158] on span "Pacific Gas & Electric" at bounding box center [463, 155] width 141 height 16
type input "PG&E"
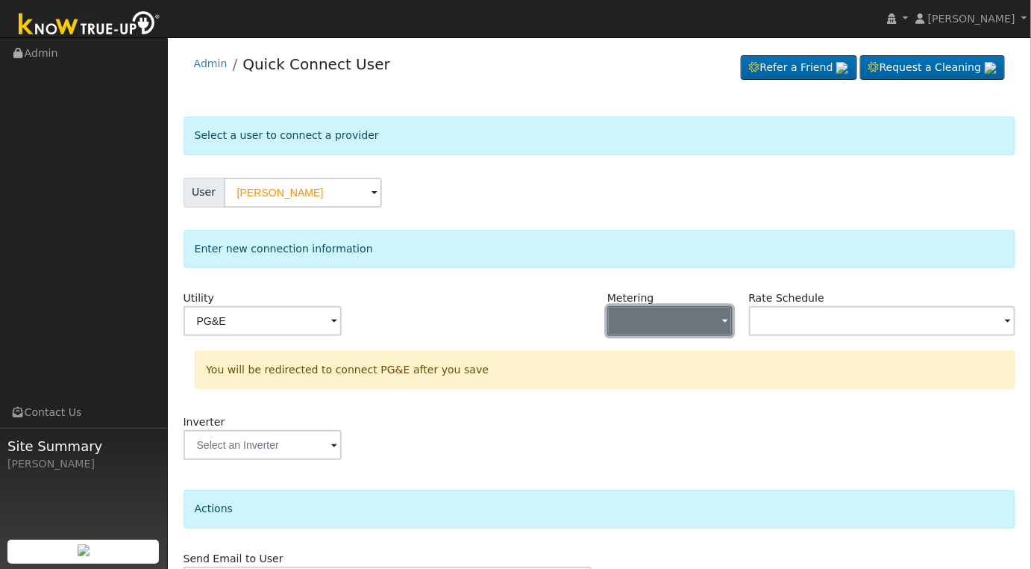
click at [728, 323] on span "button" at bounding box center [725, 322] width 6 height 16
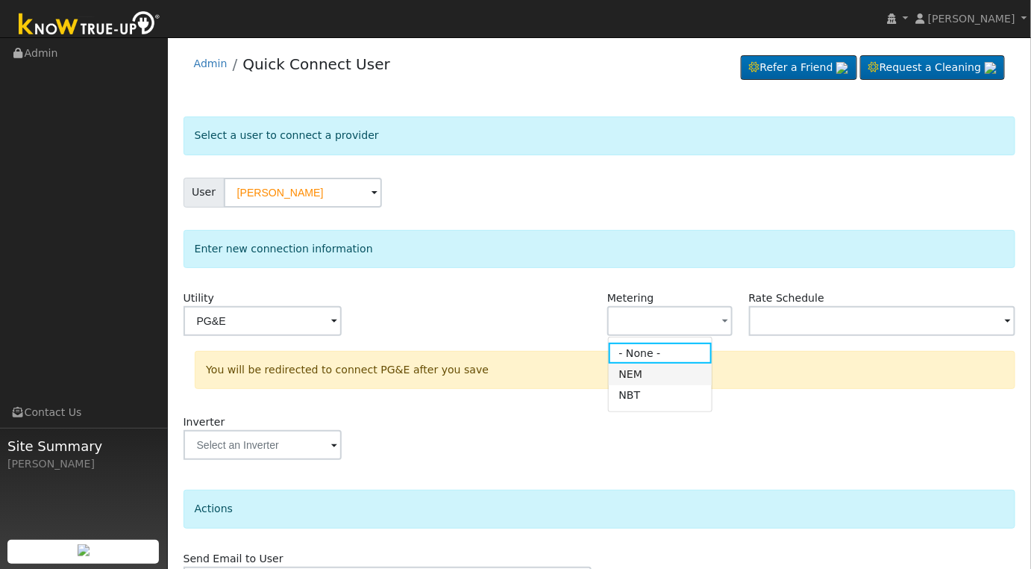
click at [654, 379] on link "NEM" at bounding box center [661, 373] width 104 height 21
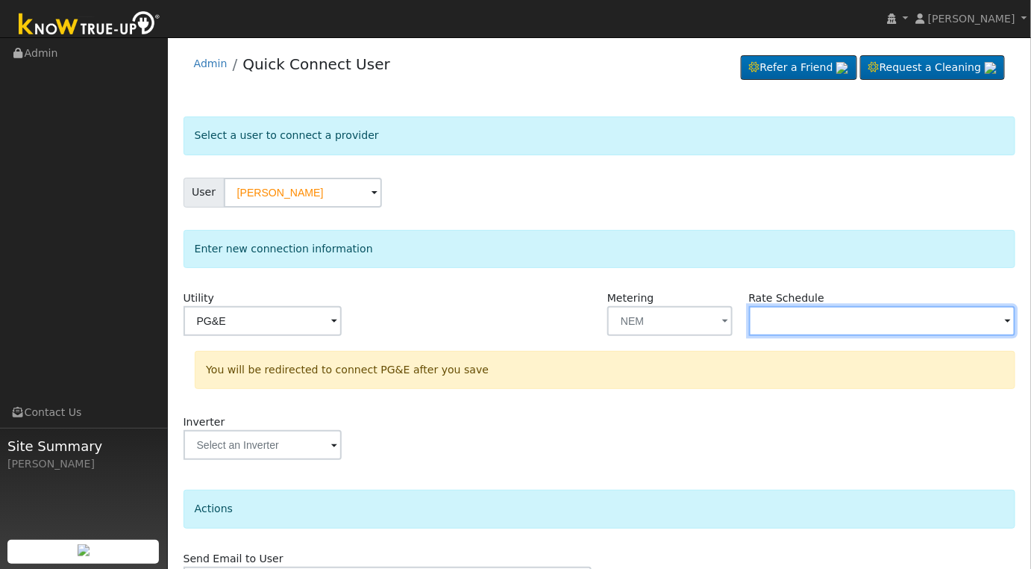
click at [858, 324] on input "text" at bounding box center [882, 321] width 267 height 30
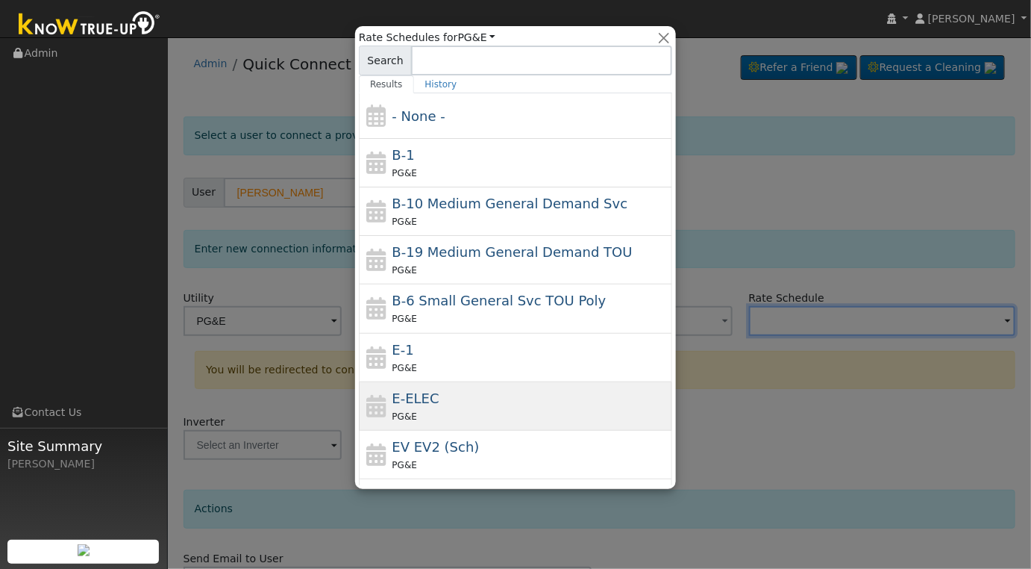
scroll to position [163, 0]
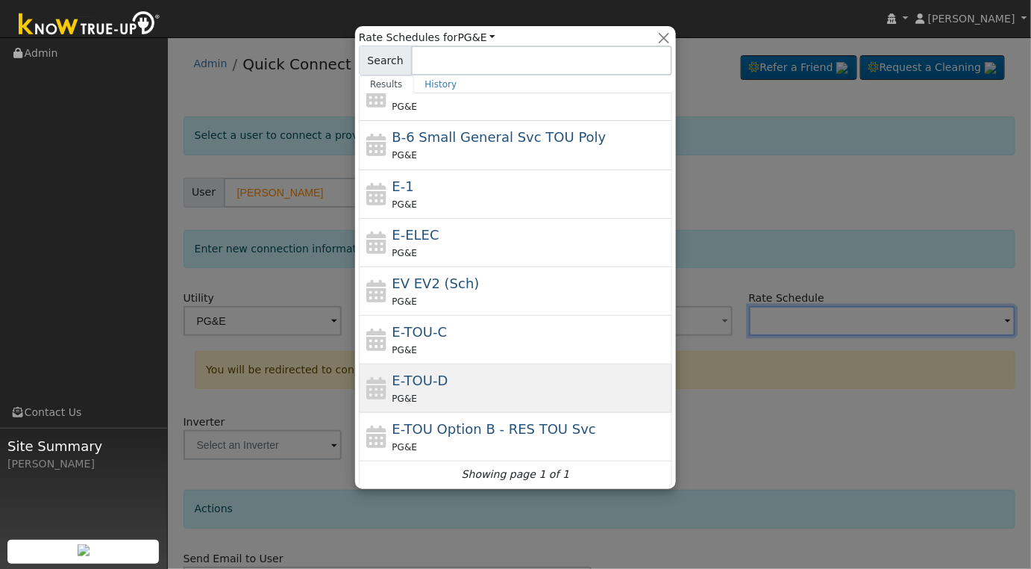
click at [543, 378] on div "E-TOU-D PG&E" at bounding box center [531, 388] width 277 height 36
type input "E-TOU-D"
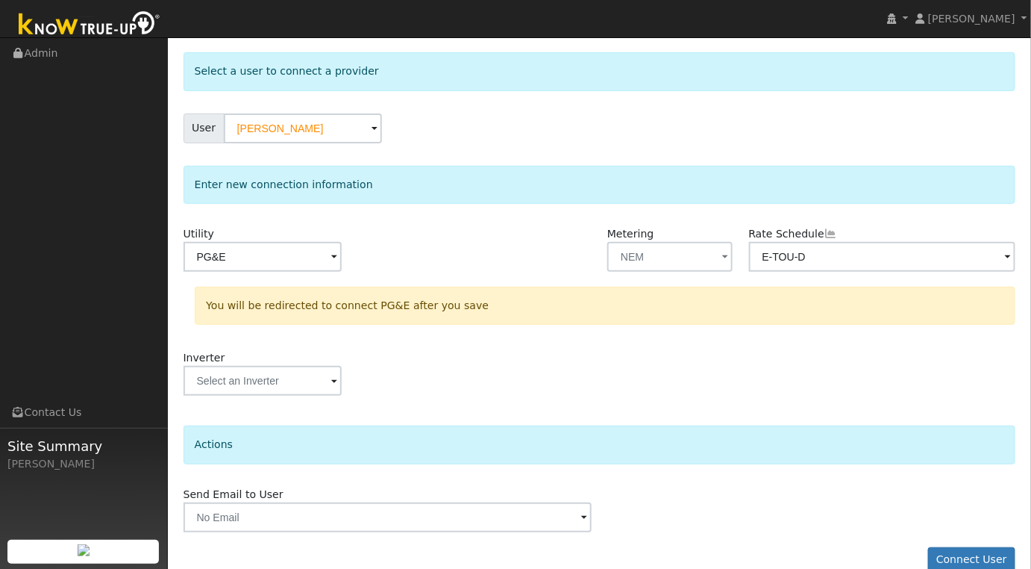
scroll to position [87, 0]
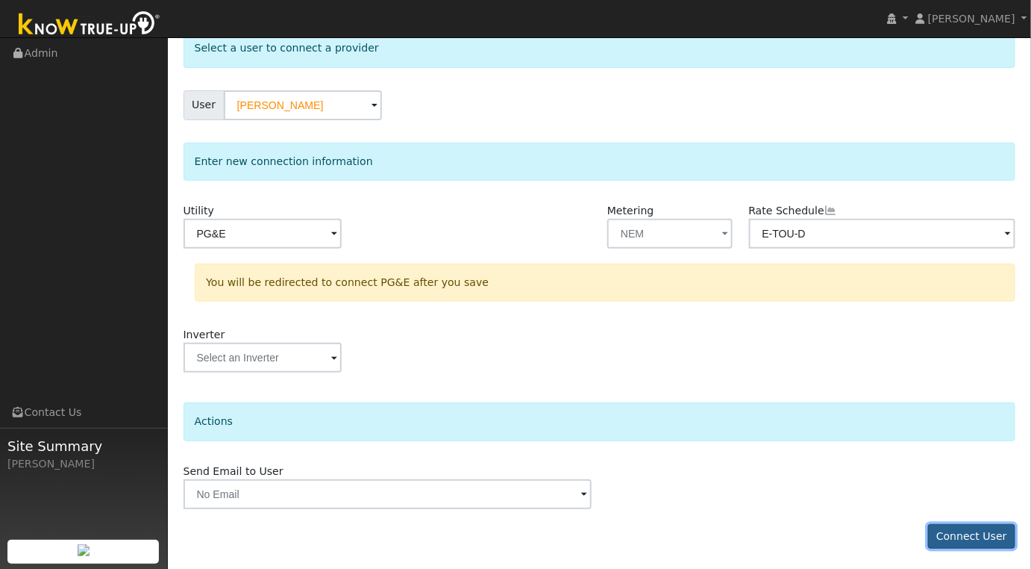
click at [974, 528] on button "Connect User" at bounding box center [972, 536] width 88 height 25
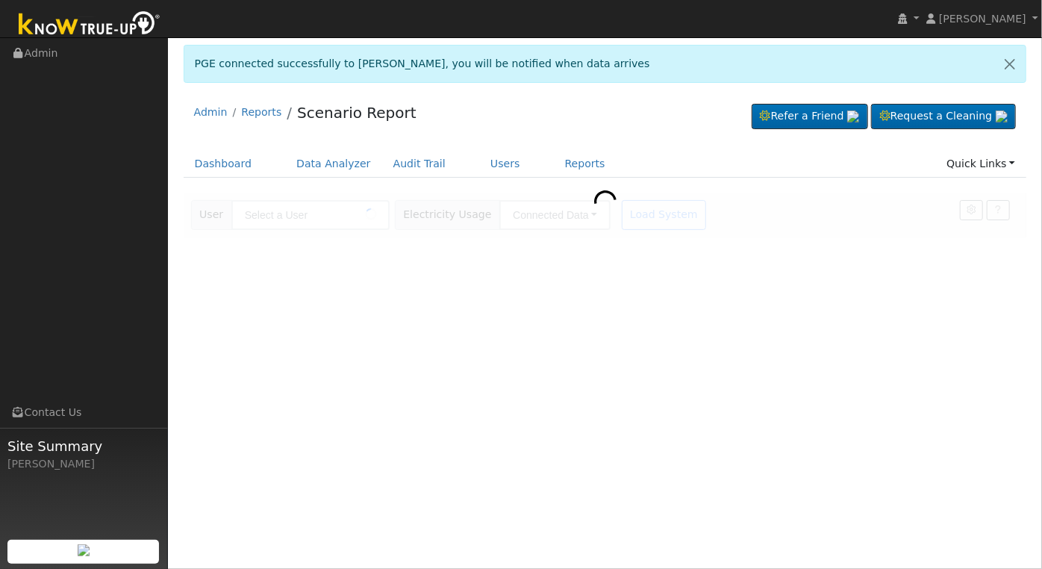
type input "[PERSON_NAME]"
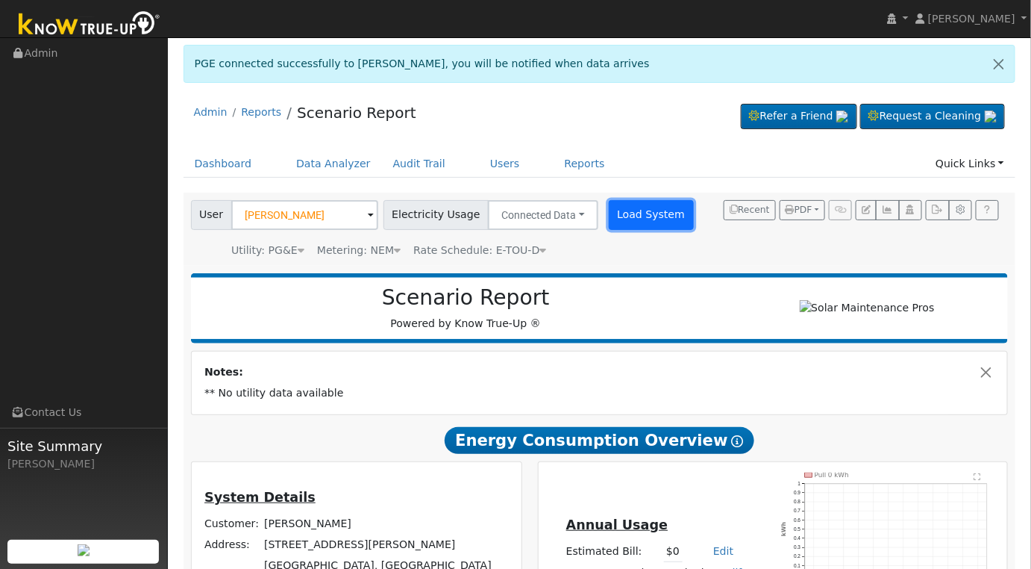
click at [613, 201] on button "Load System" at bounding box center [651, 215] width 85 height 30
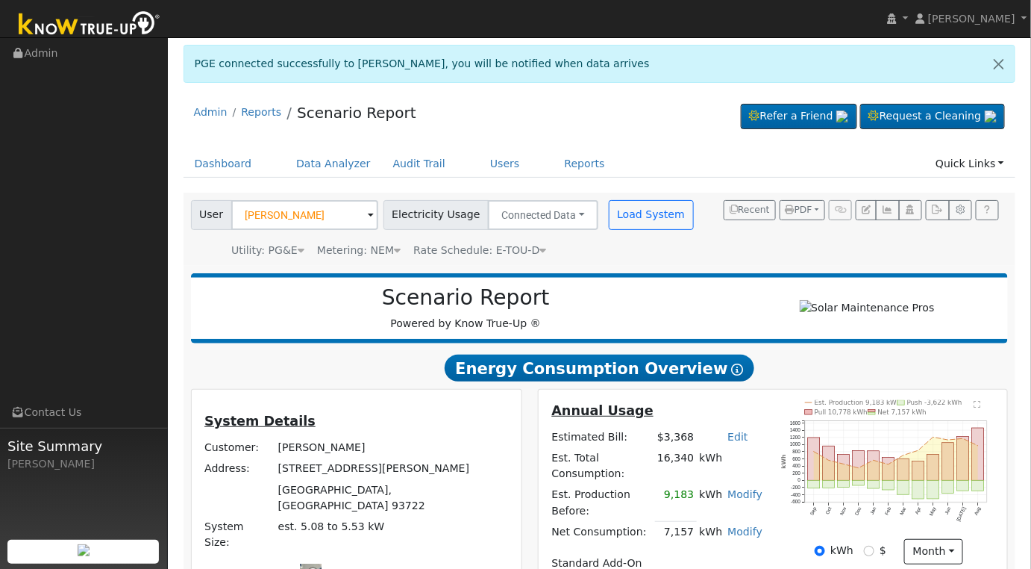
scroll to position [248, 0]
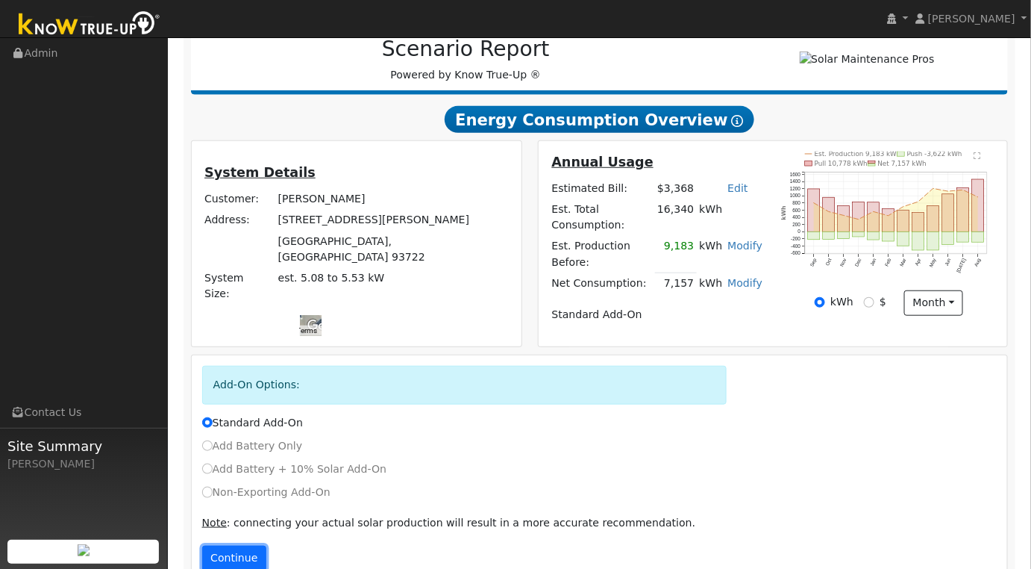
click at [248, 545] on button "Continue" at bounding box center [234, 557] width 64 height 25
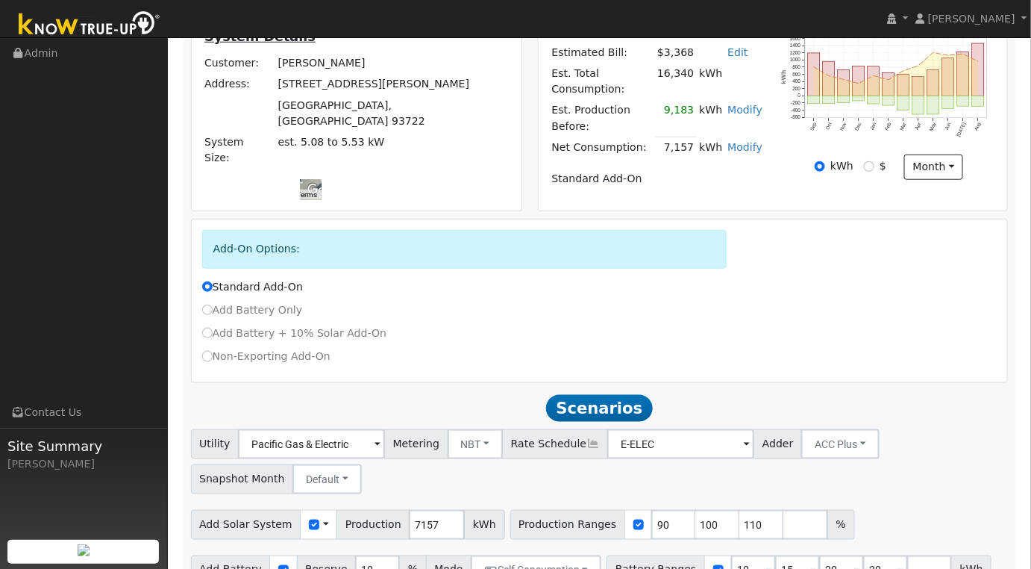
scroll to position [434, 0]
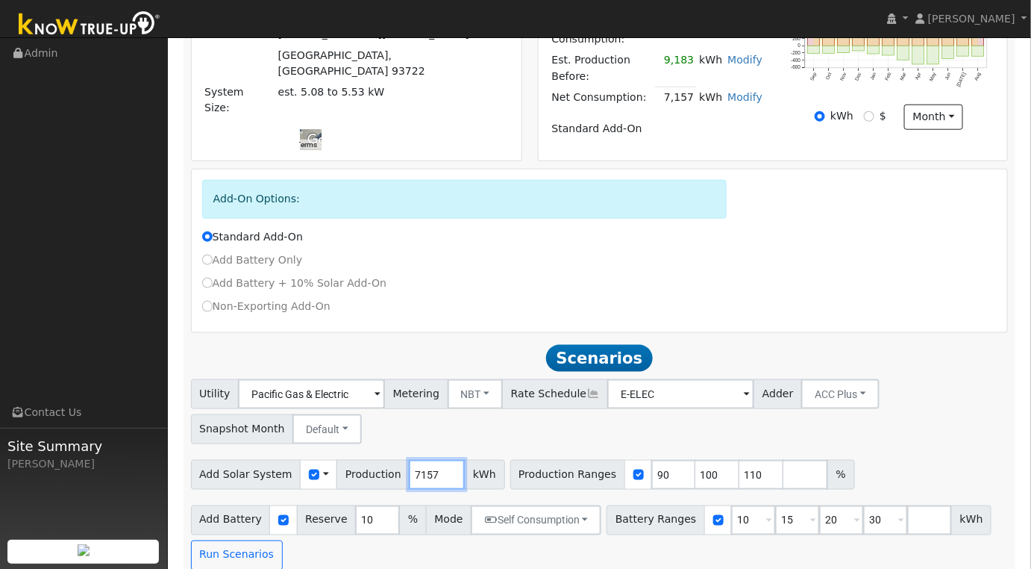
click at [419, 460] on input "7157" at bounding box center [437, 475] width 56 height 30
type input "7821"
click at [651, 460] on input "90" at bounding box center [673, 475] width 45 height 30
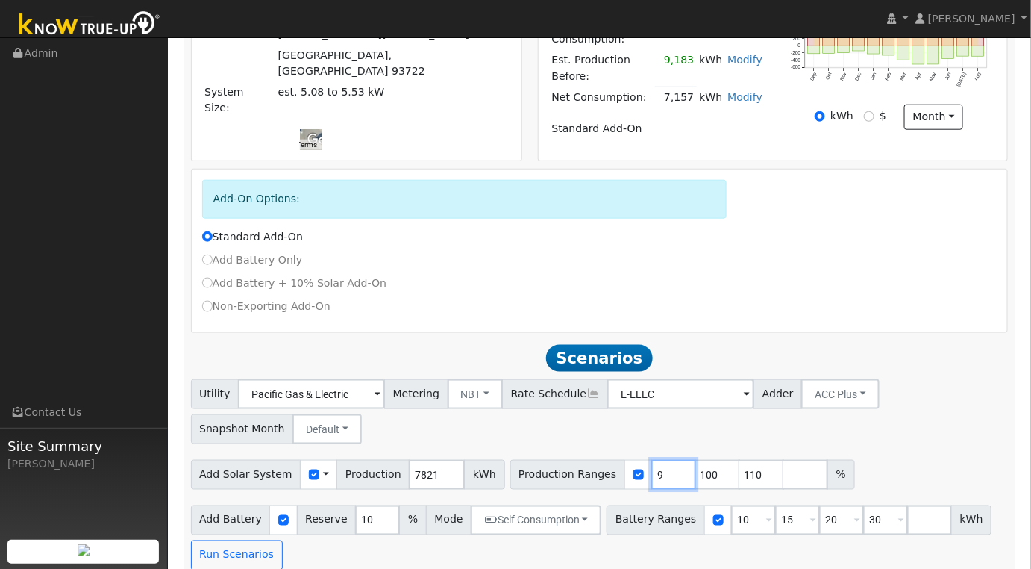
type input "100"
type input "110"
type input "1"
type input "100"
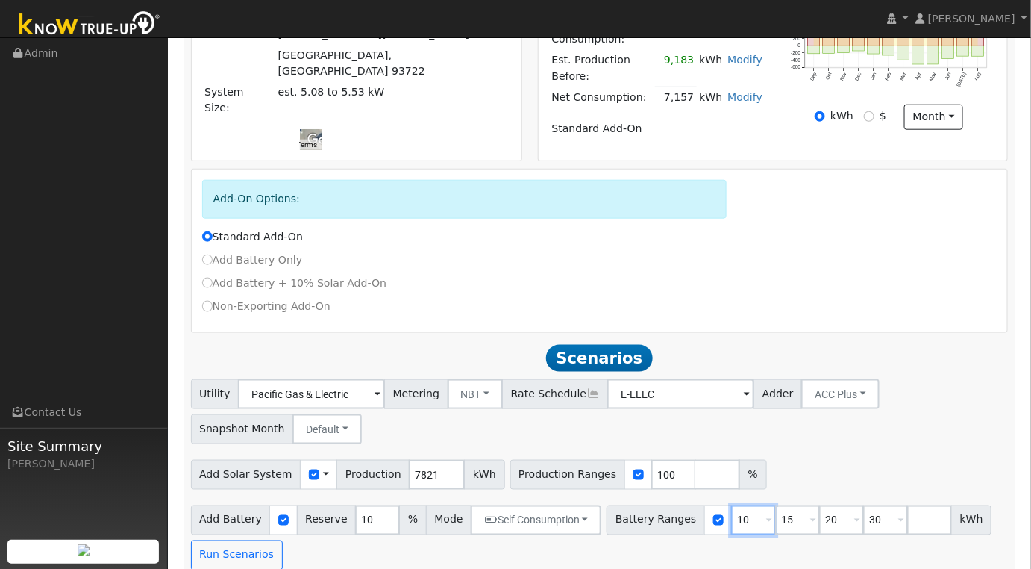
click at [731, 507] on input "10" at bounding box center [753, 520] width 45 height 30
type input "15"
type input "20"
type input "30"
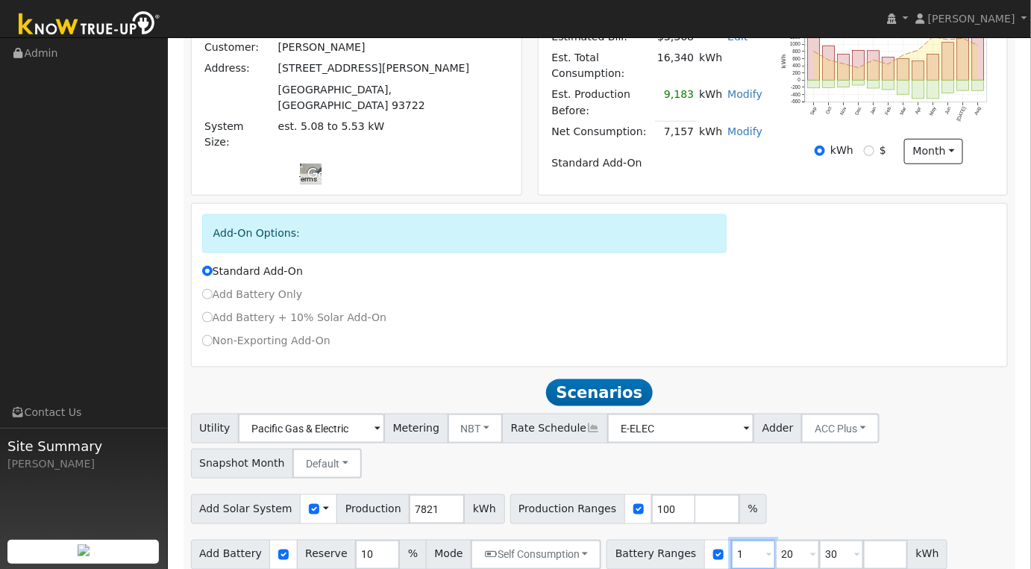
type input "20"
type input "30"
type input "3"
type input "13.5"
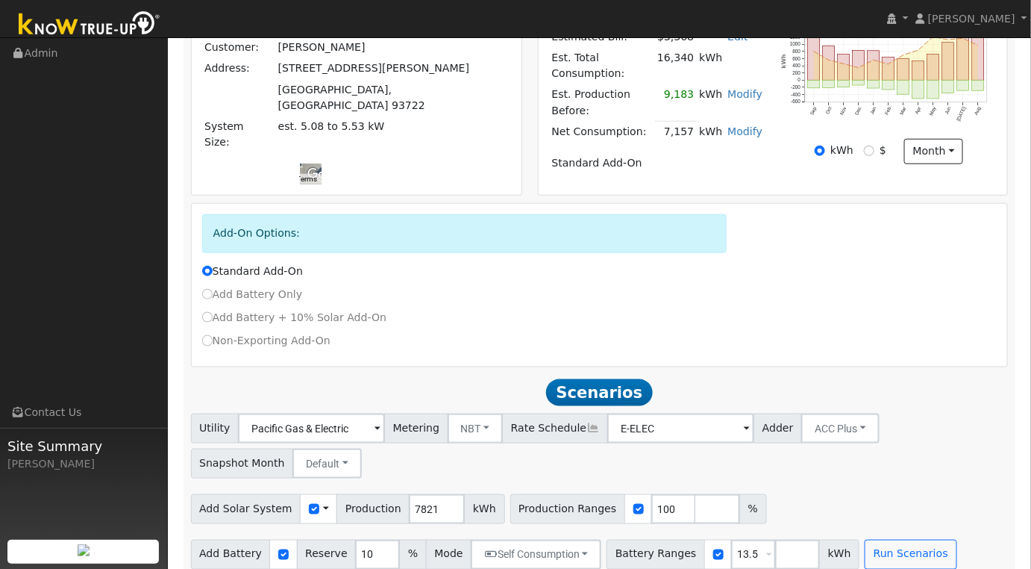
click at [911, 422] on div "Utility Pacific Gas & Electric Metering NBT NEM NBT Rate Schedule E-ELEC Adder …" at bounding box center [599, 443] width 823 height 70
click at [457, 413] on button "NBT" at bounding box center [476, 428] width 56 height 30
click at [471, 451] on link "NEM" at bounding box center [489, 461] width 104 height 21
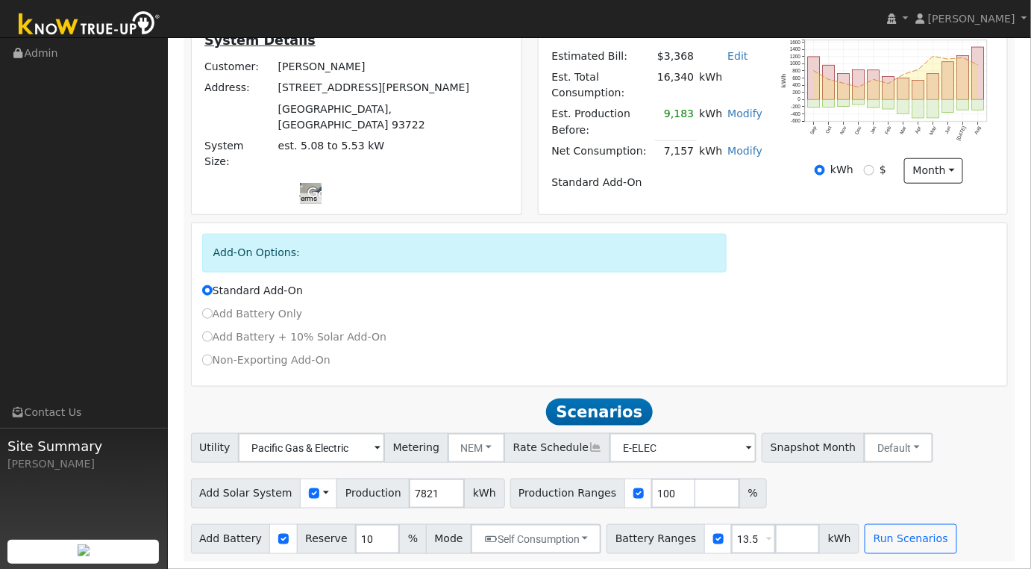
scroll to position [364, 0]
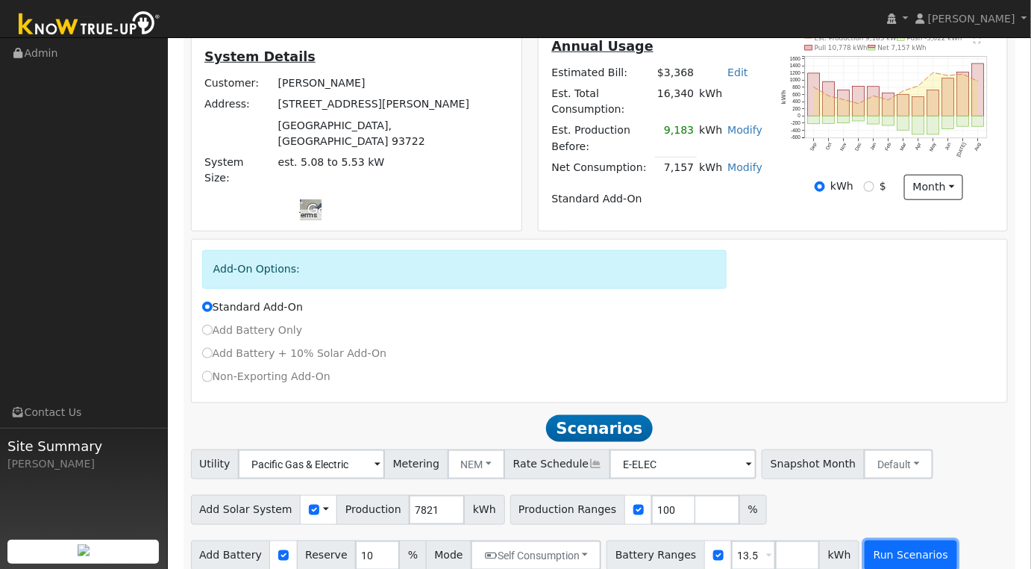
click at [890, 550] on button "Run Scenarios" at bounding box center [911, 555] width 92 height 30
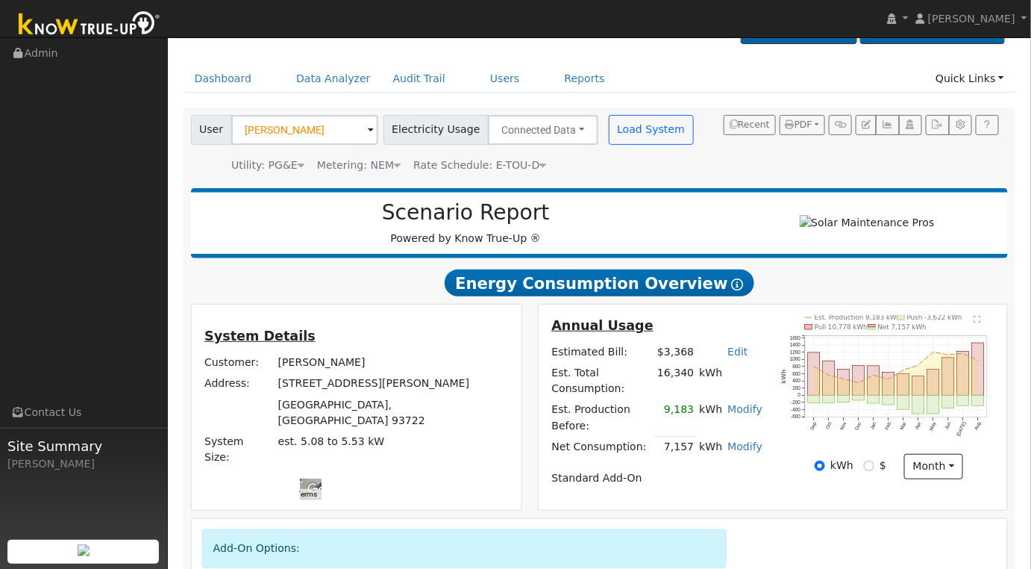
scroll to position [0, 0]
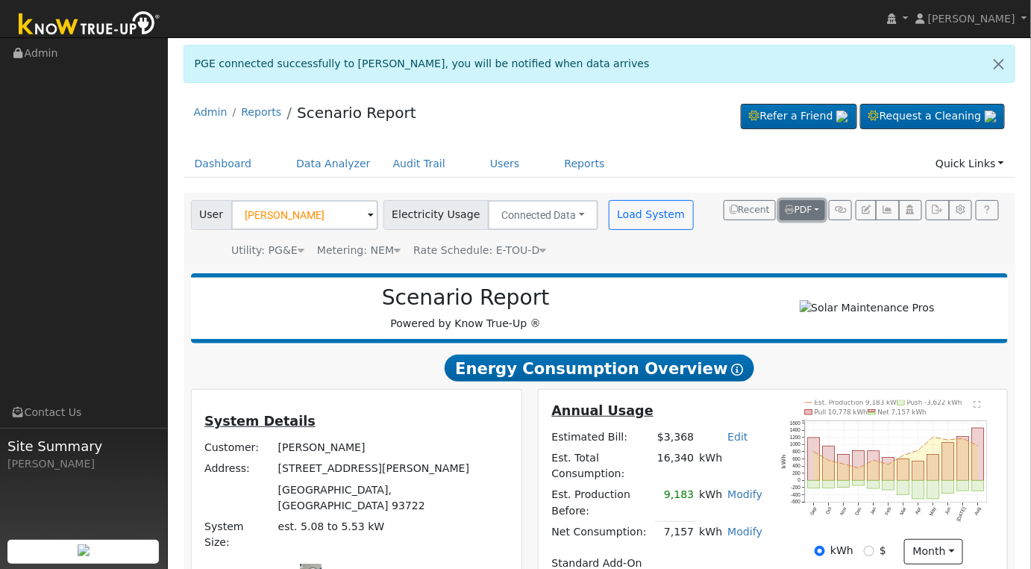
click at [816, 213] on button "PDF" at bounding box center [803, 210] width 46 height 21
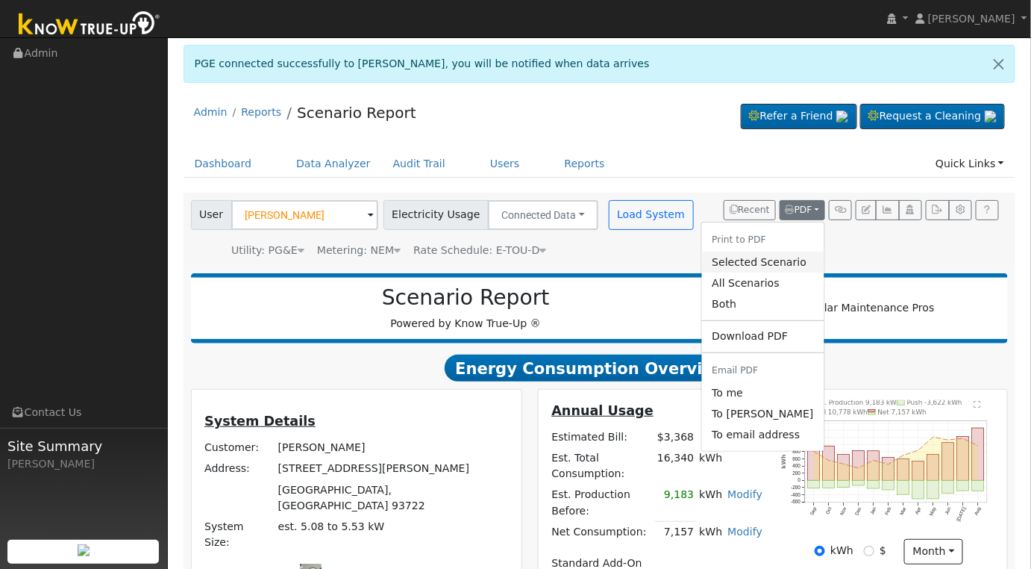
click at [798, 260] on link "Selected Scenario" at bounding box center [762, 261] width 122 height 21
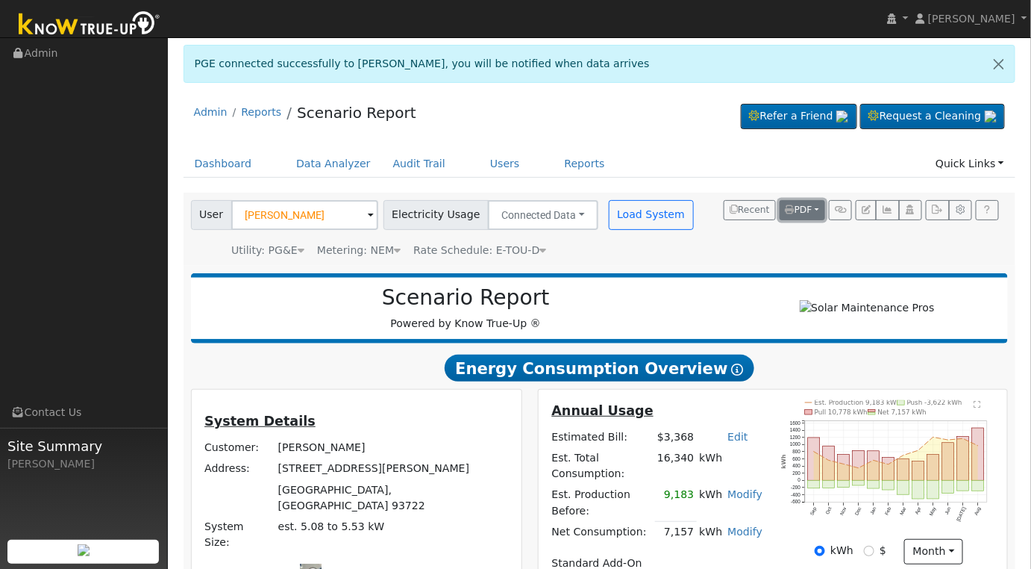
click at [816, 211] on button "PDF" at bounding box center [803, 210] width 46 height 21
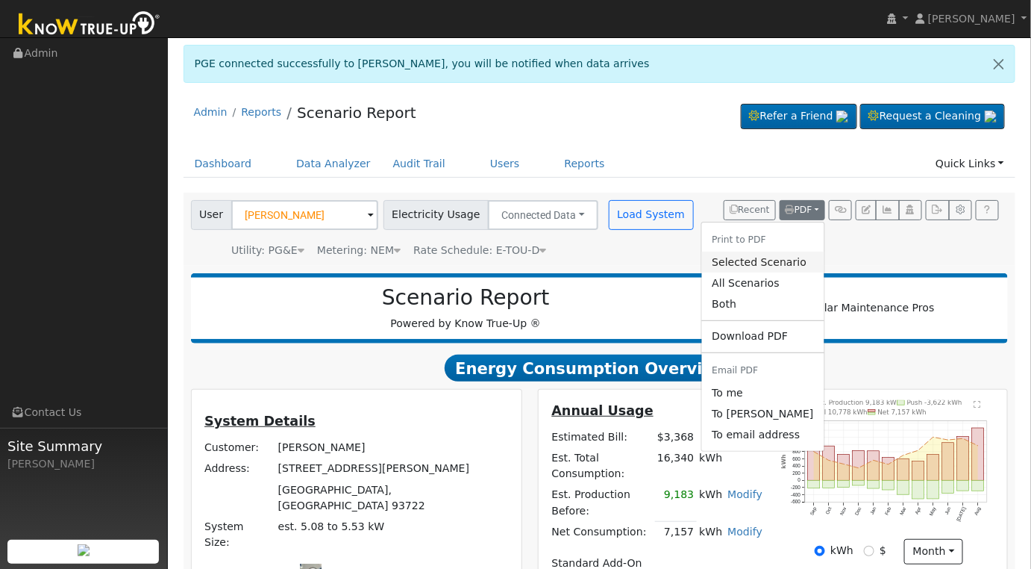
click at [778, 266] on link "Selected Scenario" at bounding box center [762, 261] width 122 height 21
